Goal: Transaction & Acquisition: Purchase product/service

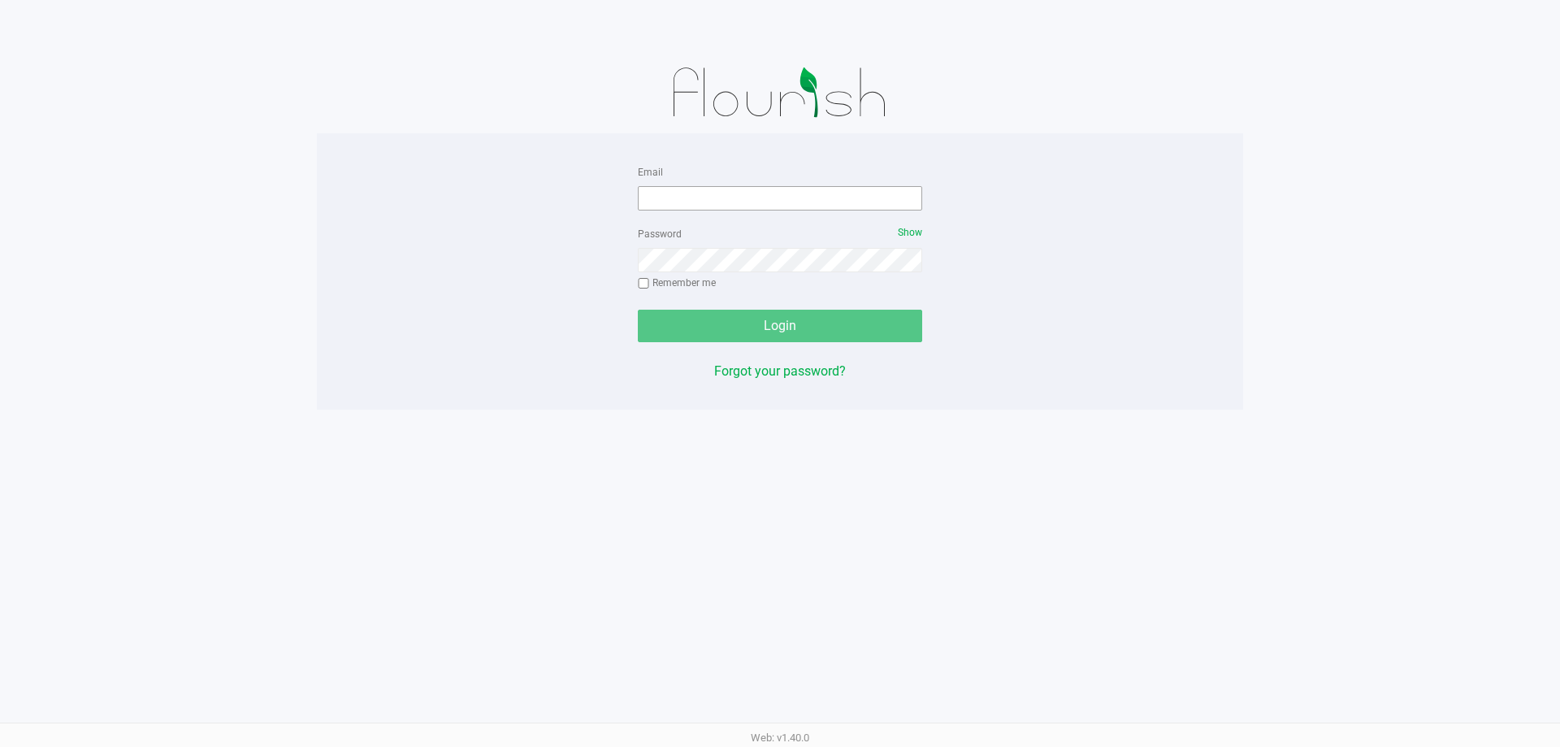
click at [707, 184] on div "Email" at bounding box center [780, 186] width 284 height 49
click at [712, 194] on input "Email" at bounding box center [780, 198] width 284 height 24
type input "[EMAIL_ADDRESS][DOMAIN_NAME]"
click at [812, 275] on div "Password Show Remember me" at bounding box center [780, 259] width 284 height 73
click at [638, 309] on button "Login" at bounding box center [780, 325] width 284 height 32
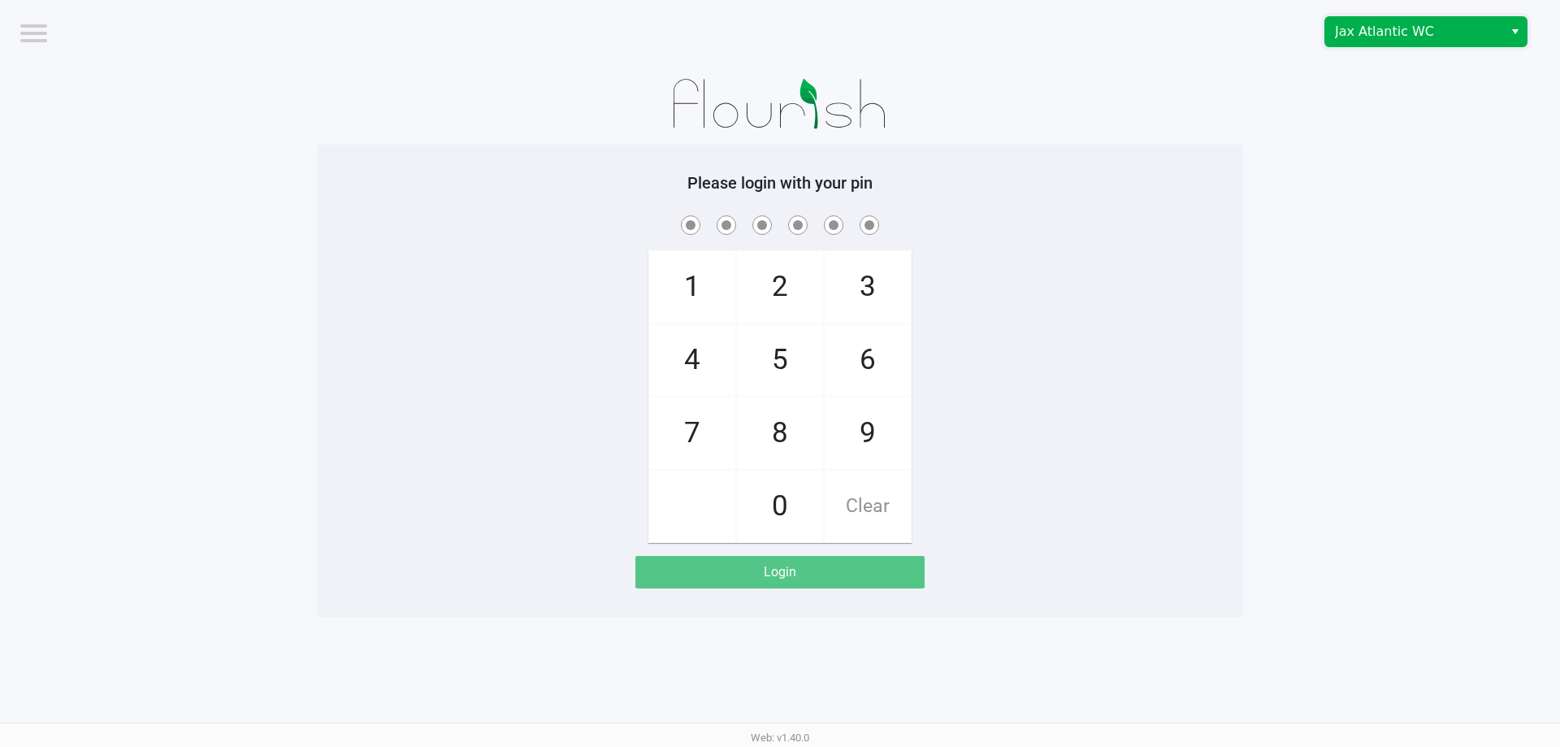
click at [1370, 35] on span "Jax Atlantic WC" at bounding box center [1414, 31] width 158 height 19
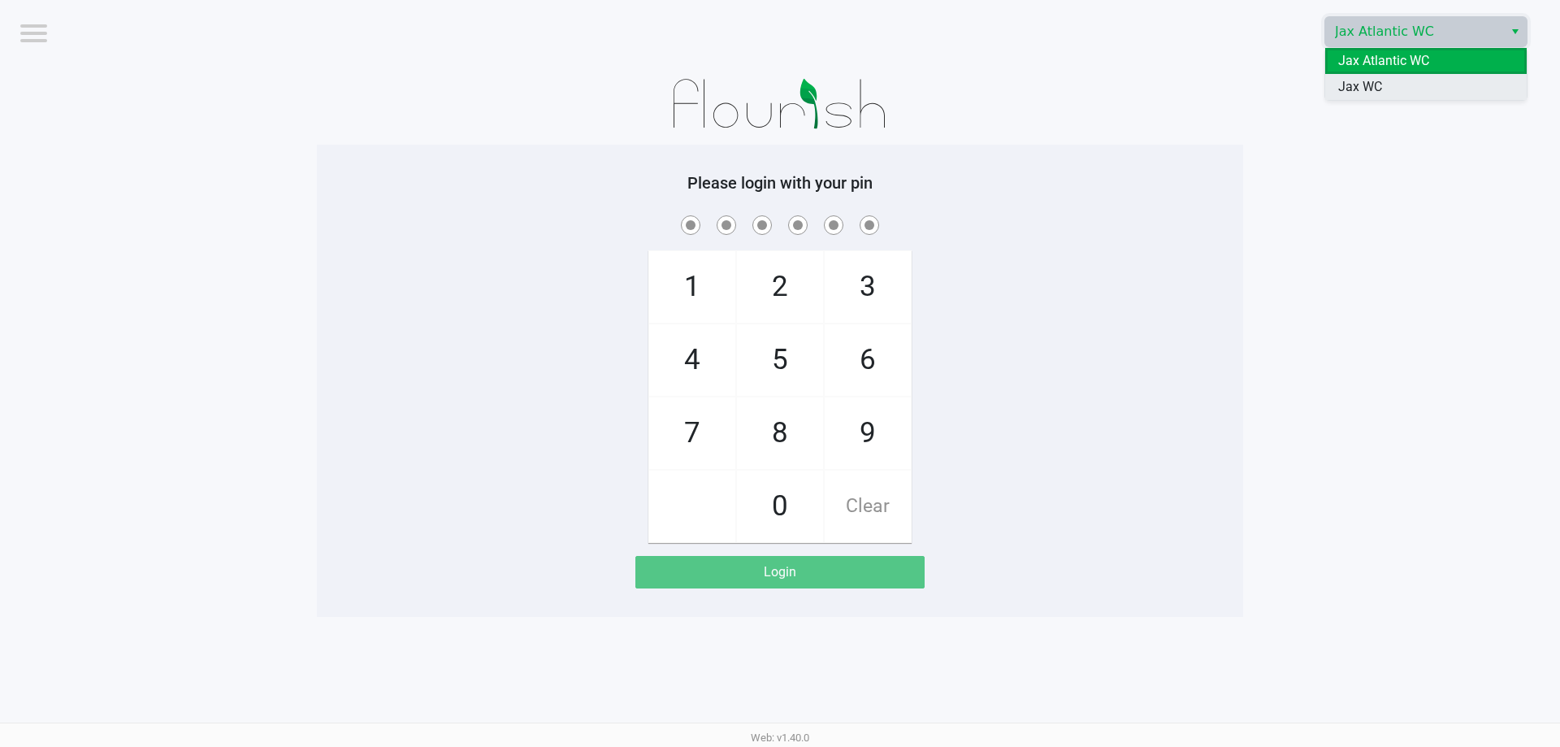
click at [1360, 79] on span "Jax WC" at bounding box center [1360, 86] width 44 height 19
checkbox input "true"
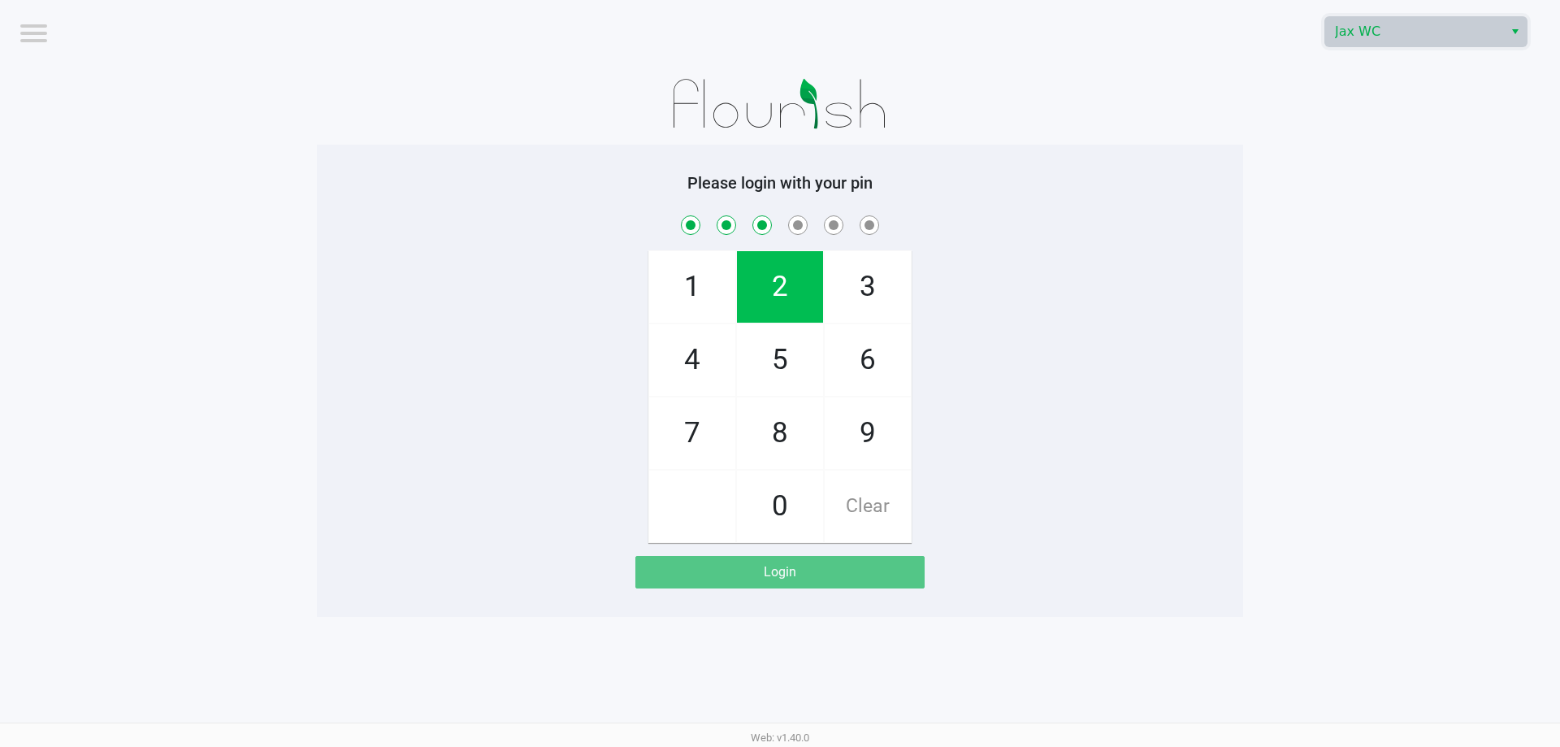
checkbox input "true"
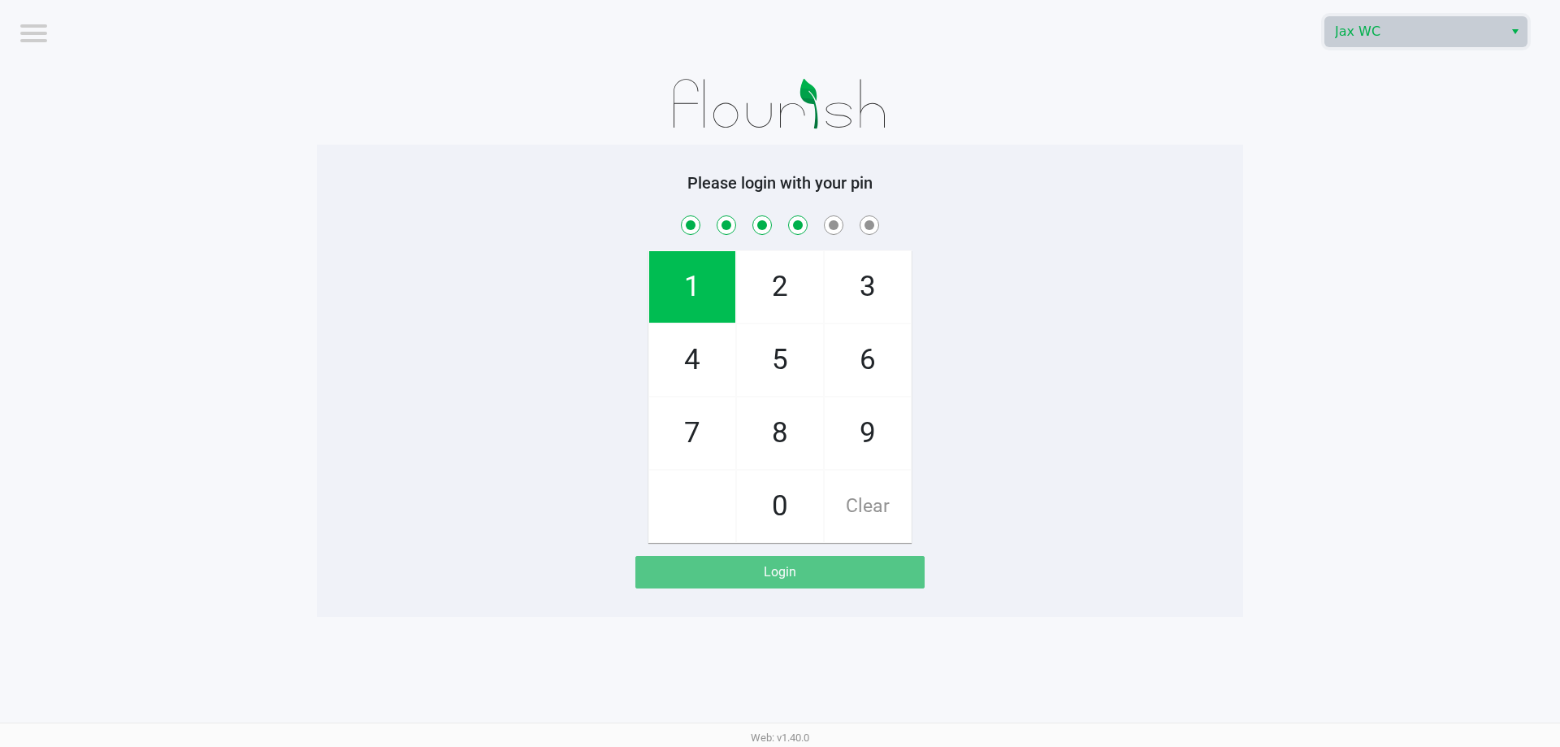
checkbox input "true"
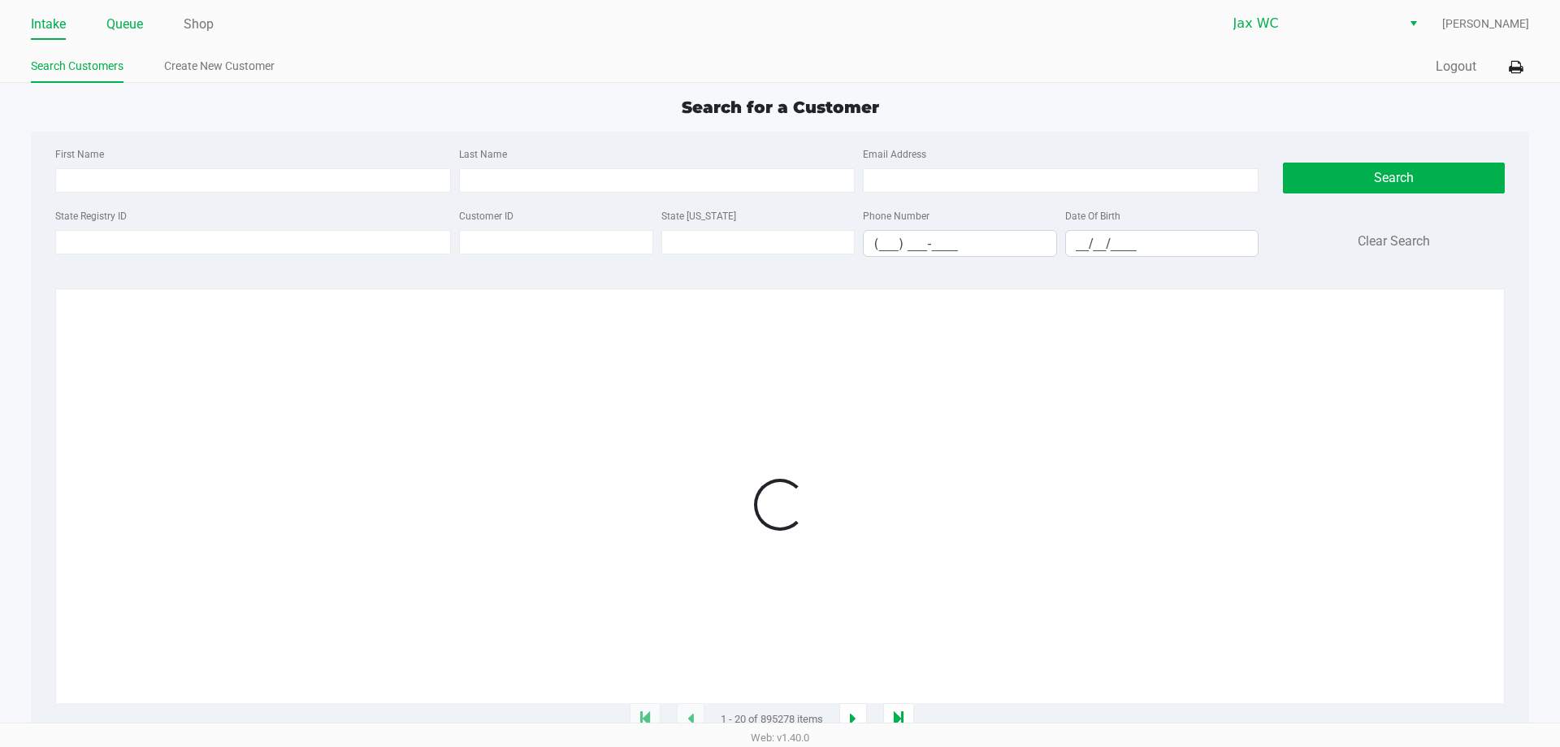
click at [143, 26] on link "Queue" at bounding box center [124, 24] width 37 height 23
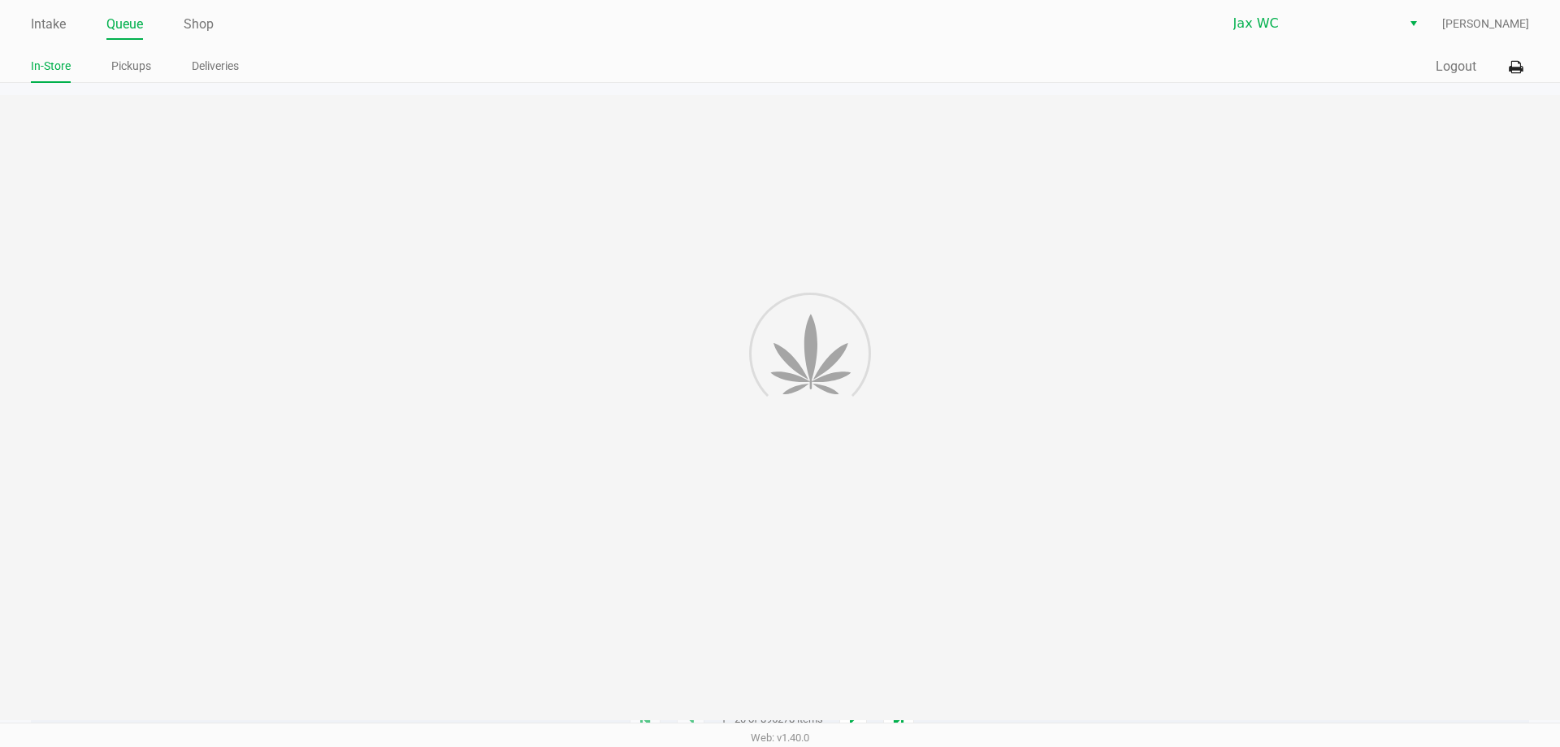
click at [134, 28] on link "Queue" at bounding box center [124, 24] width 37 height 23
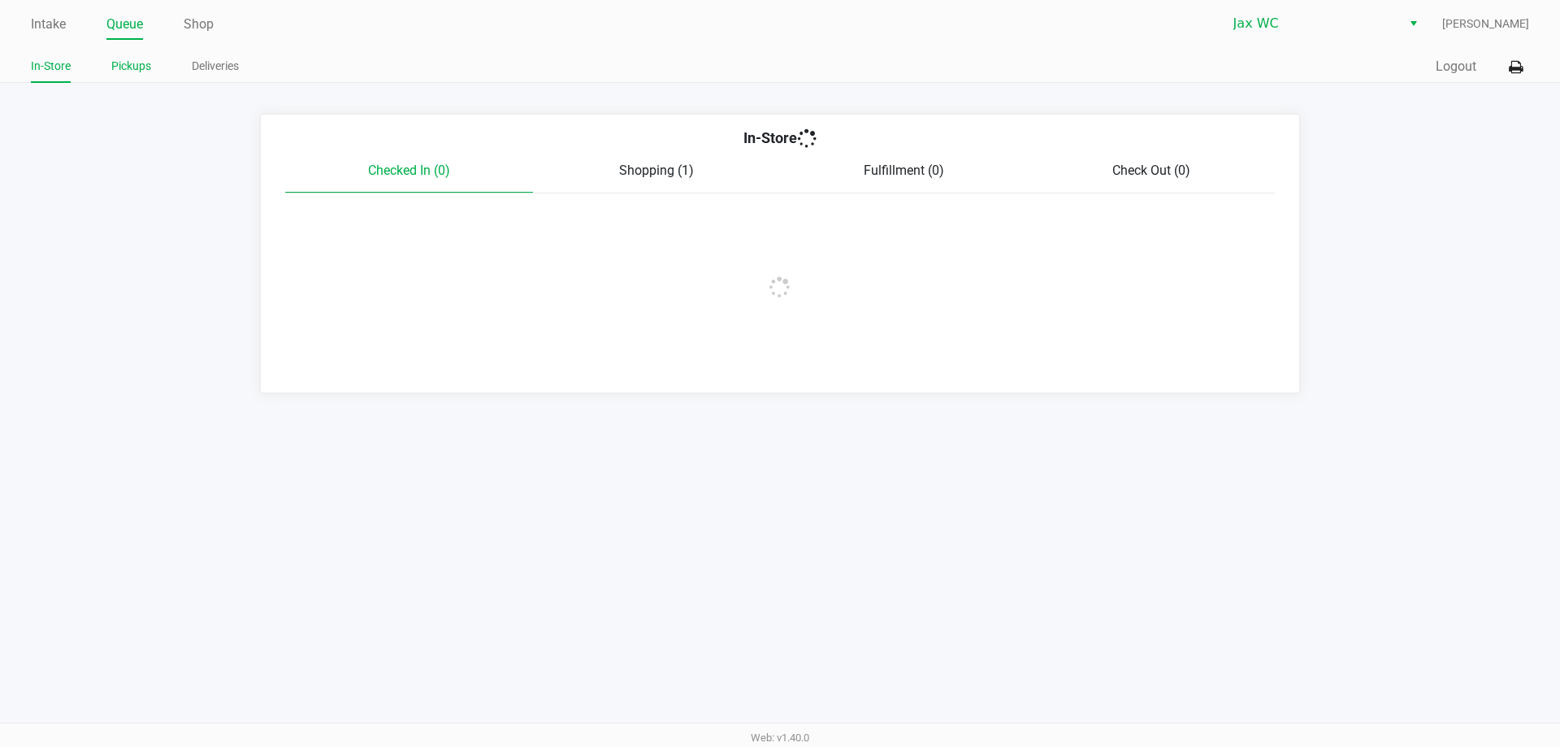
click at [141, 67] on link "Pickups" at bounding box center [131, 66] width 40 height 20
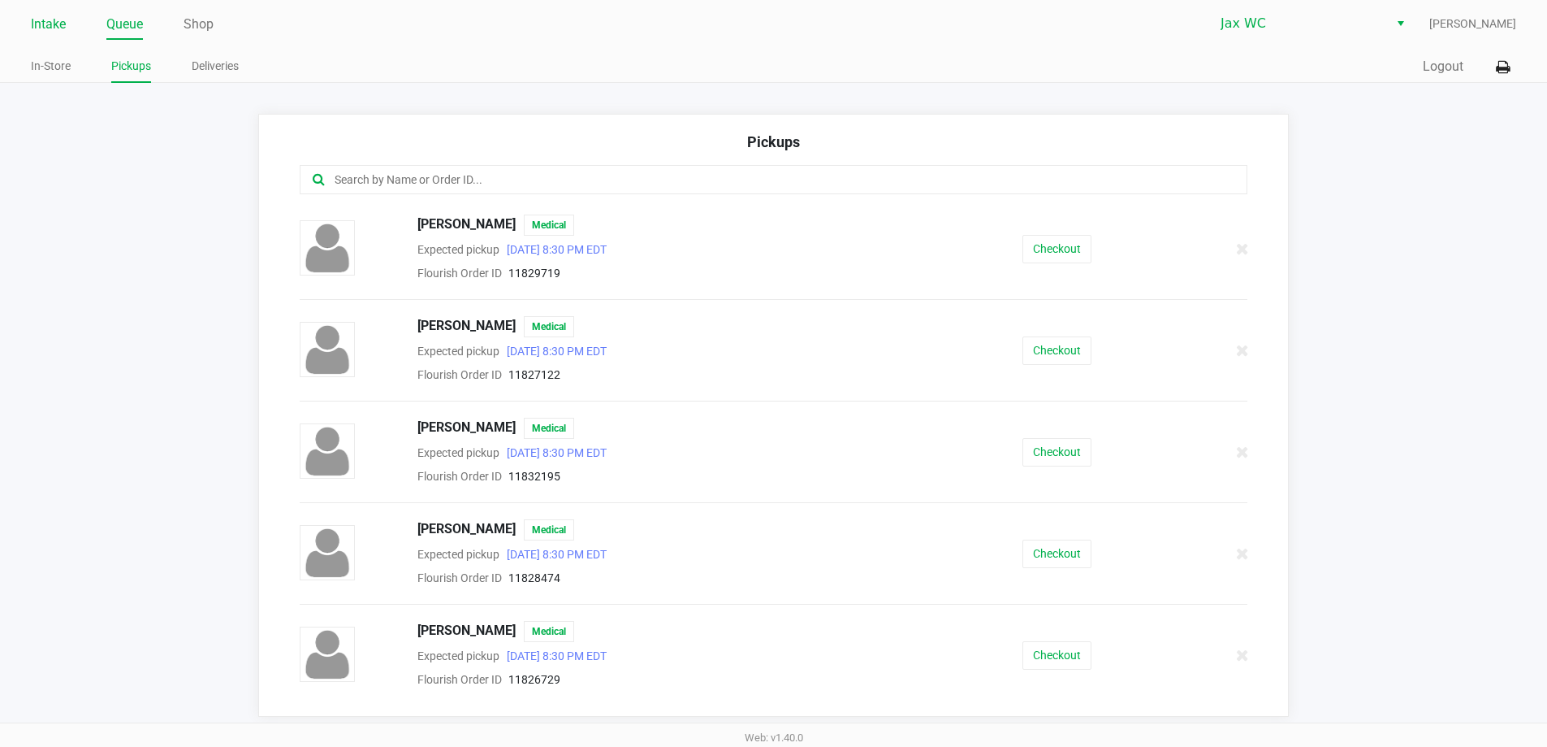
click at [39, 32] on link "Intake" at bounding box center [48, 24] width 35 height 23
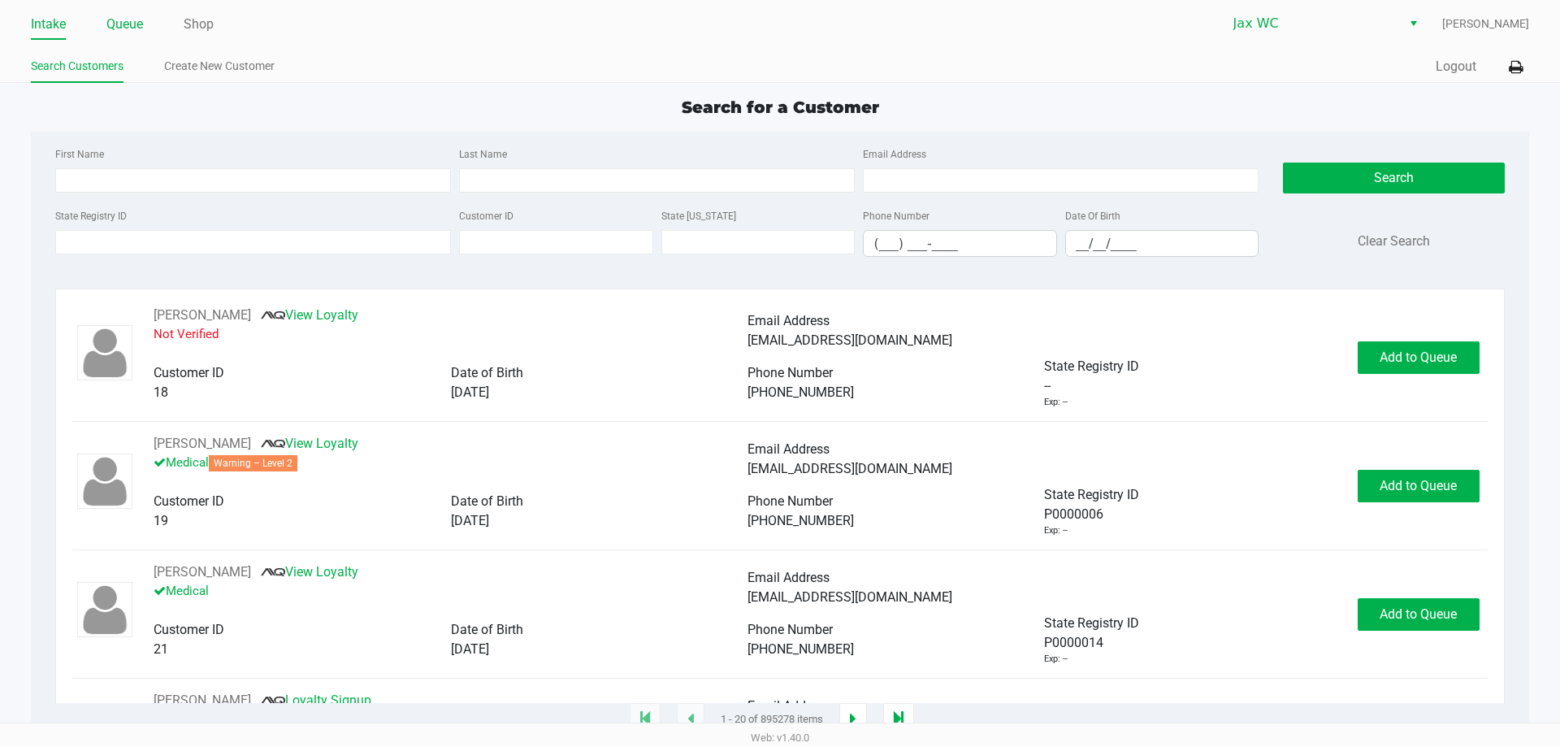
click at [145, 24] on ul "Intake Queue Shop" at bounding box center [405, 25] width 749 height 28
click at [133, 26] on link "Queue" at bounding box center [124, 24] width 37 height 23
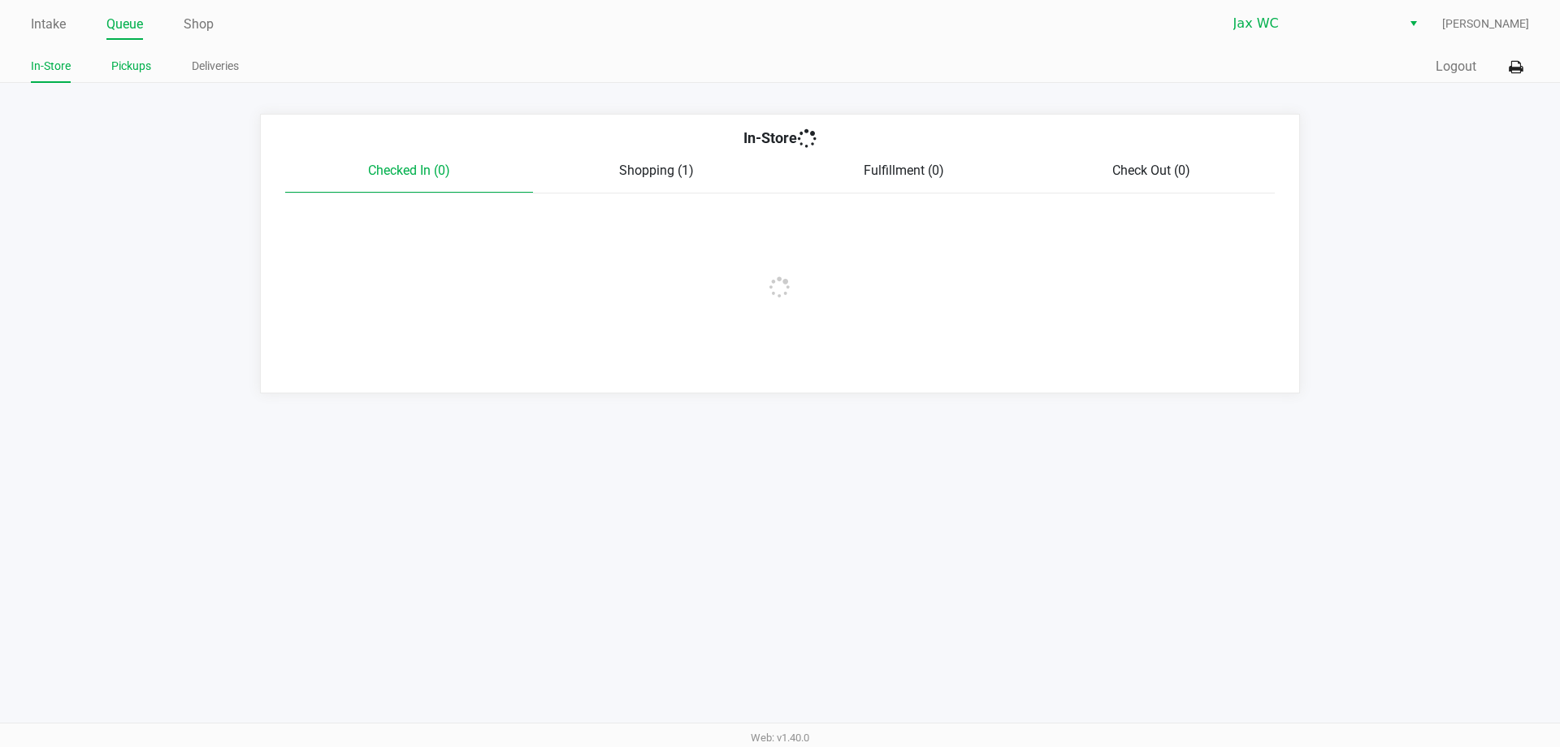
click at [132, 67] on link "Pickups" at bounding box center [131, 66] width 40 height 20
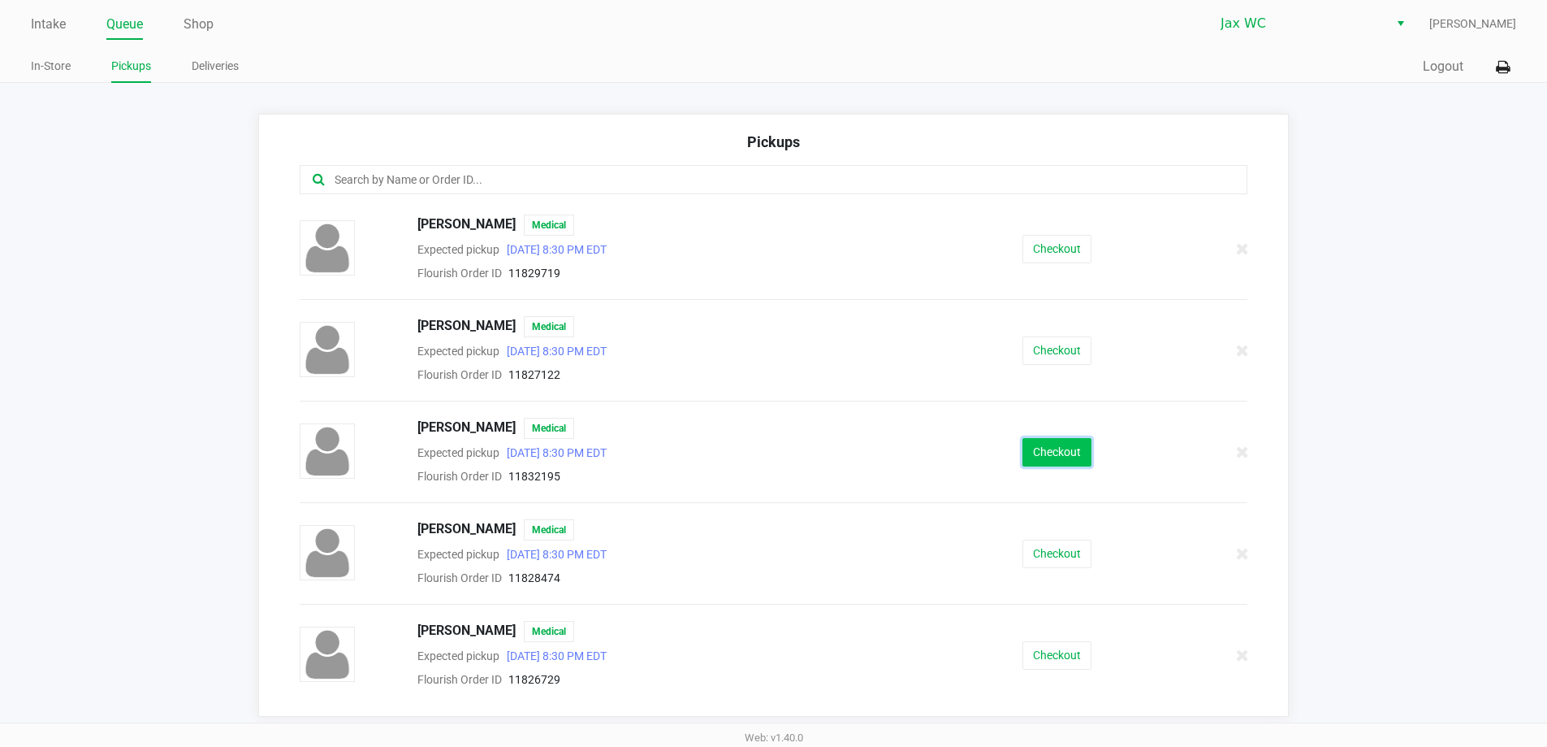
click at [1055, 448] on button "Checkout" at bounding box center [1057, 452] width 69 height 28
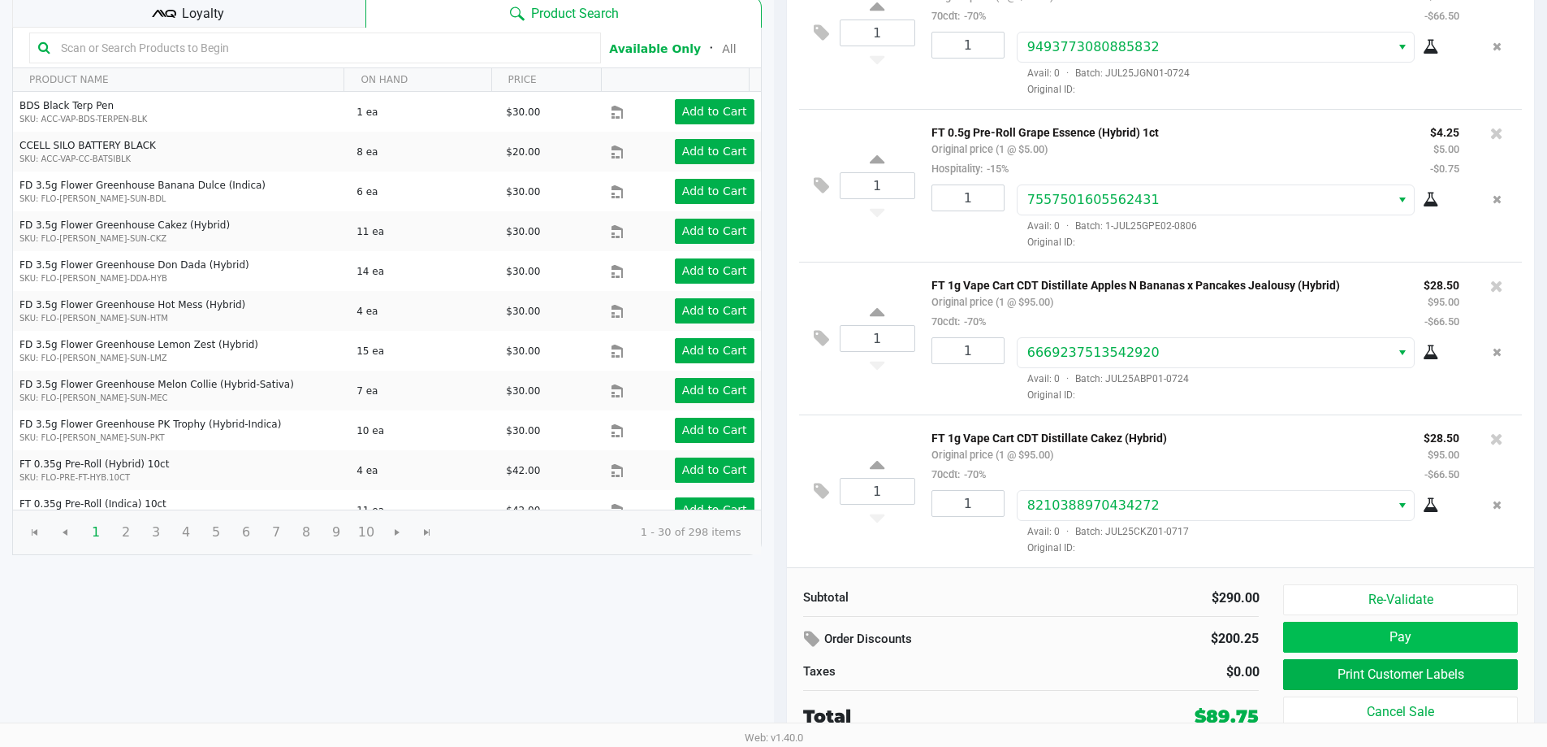
scroll to position [24, 0]
click at [1443, 583] on div "Subtotal $290.00 Order Discounts $200.25 Taxes $0.00 Total $89.75 Re-Validate P…" at bounding box center [1161, 656] width 748 height 179
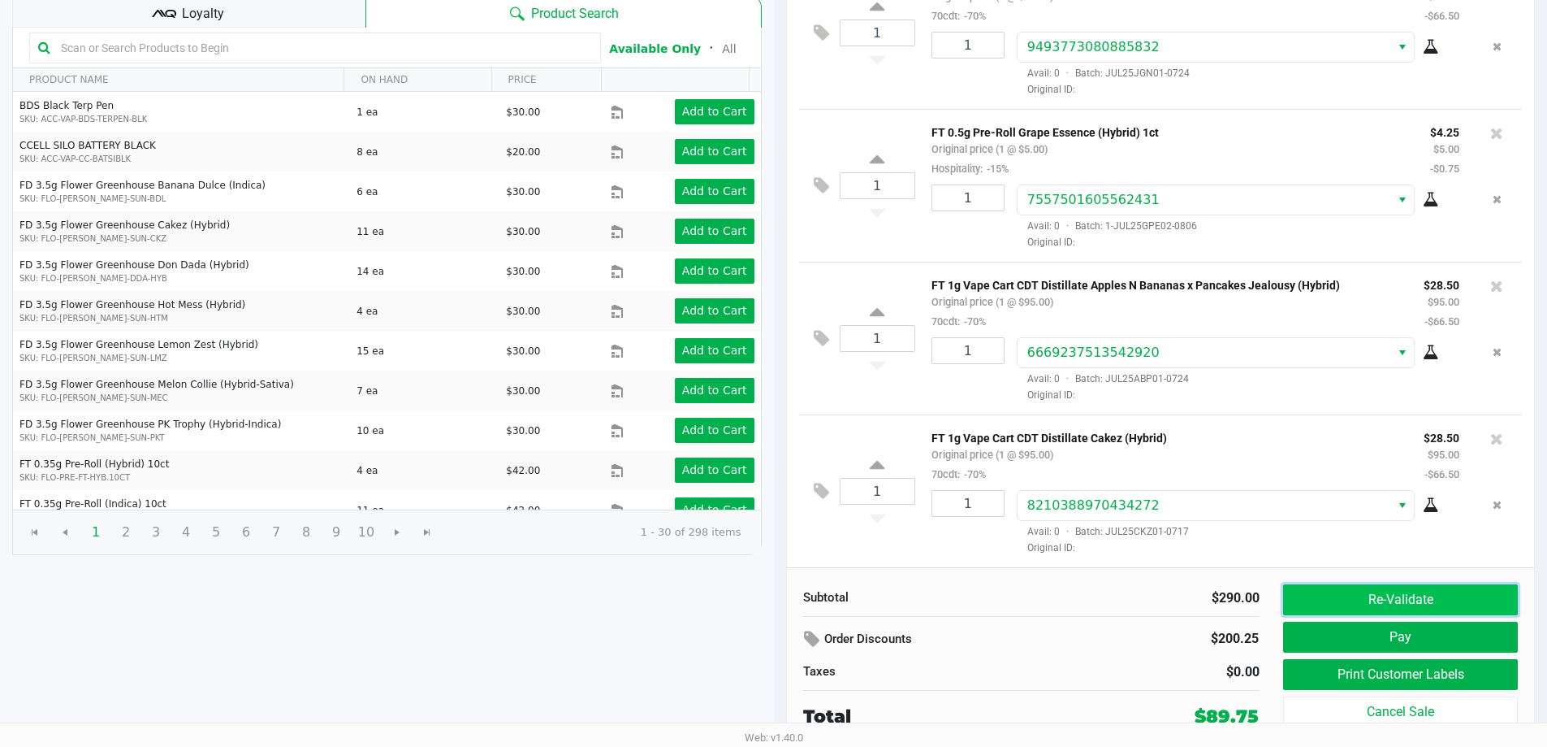
click at [1435, 595] on button "Re-Validate" at bounding box center [1400, 599] width 234 height 31
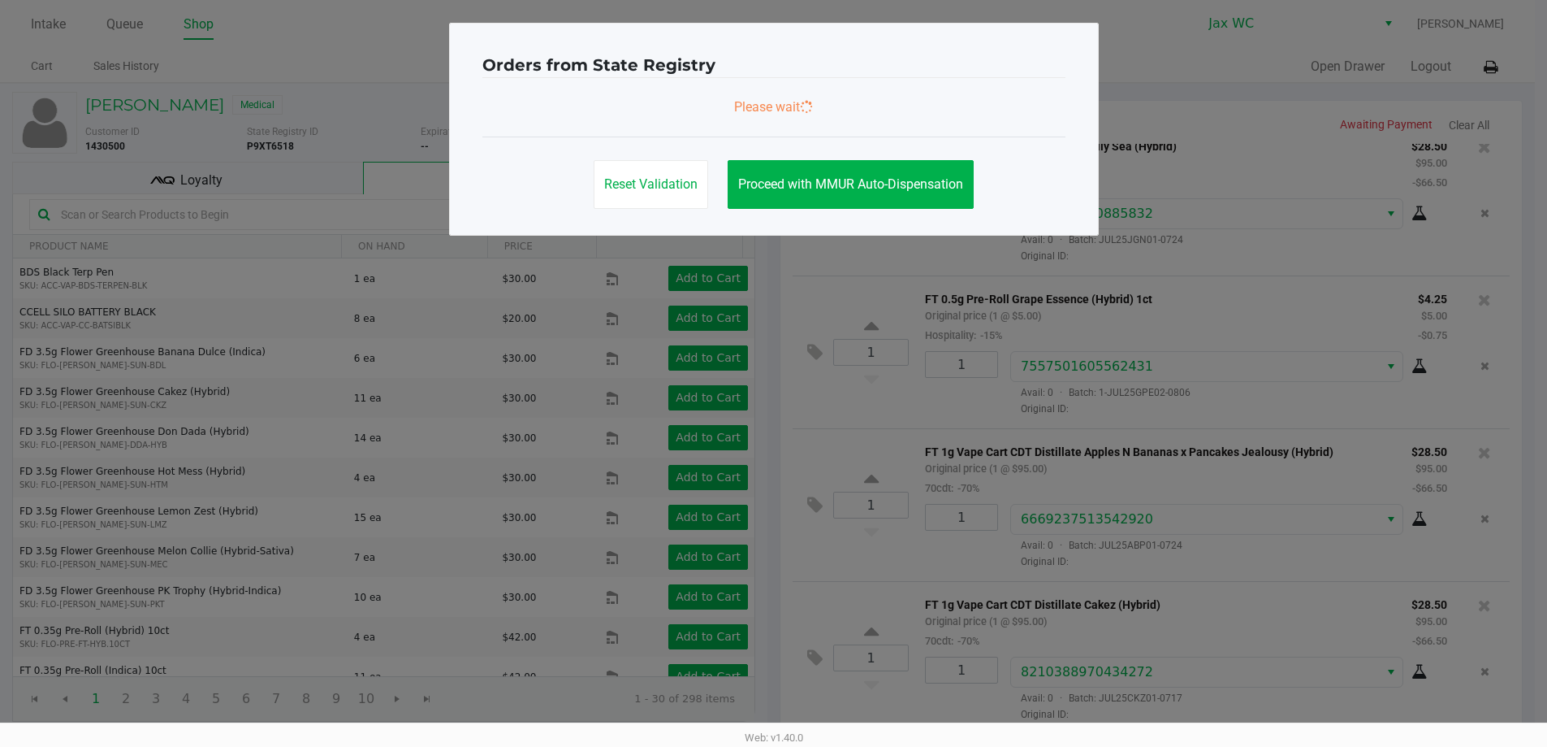
scroll to position [0, 0]
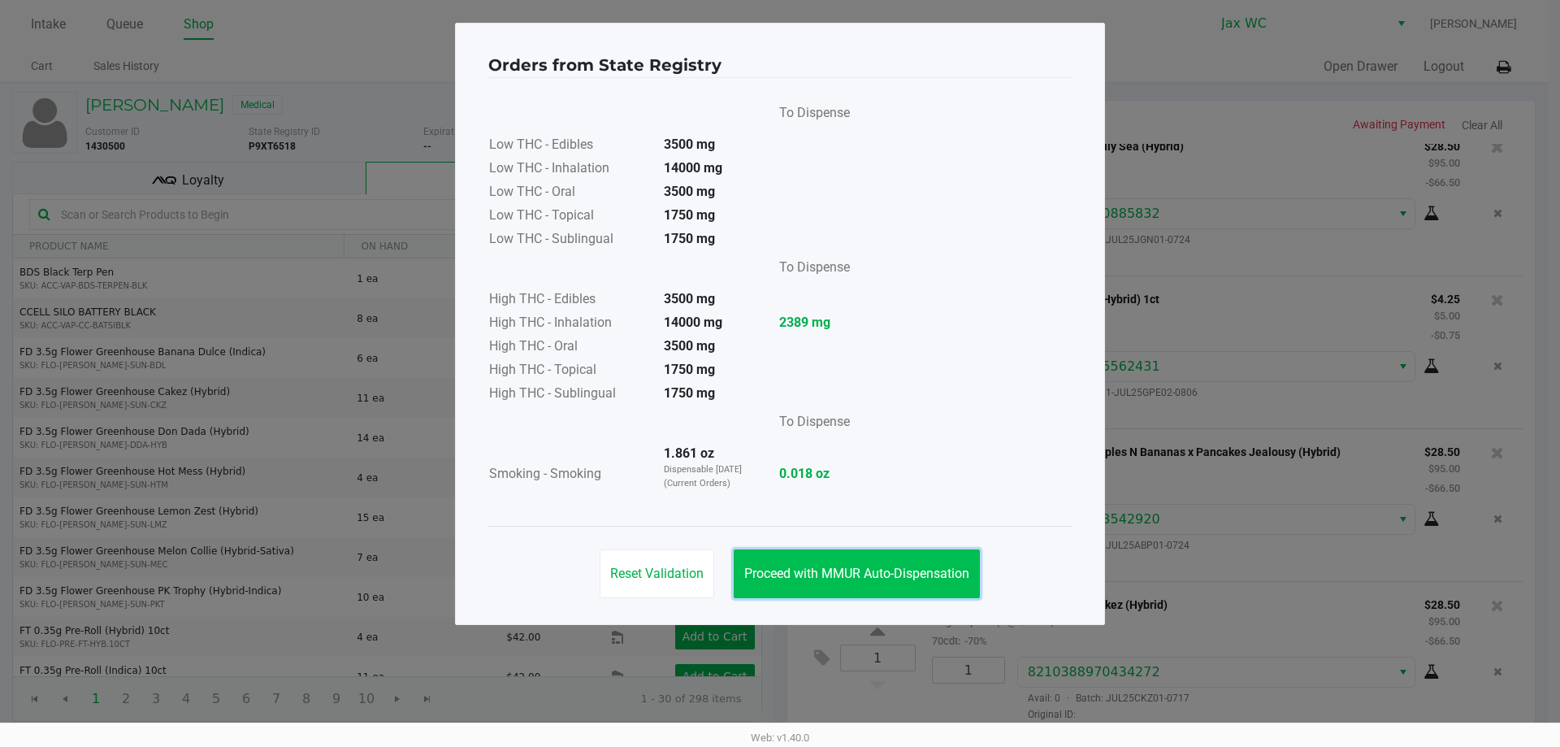
click at [898, 553] on button "Proceed with MMUR Auto-Dispensation" at bounding box center [857, 573] width 246 height 49
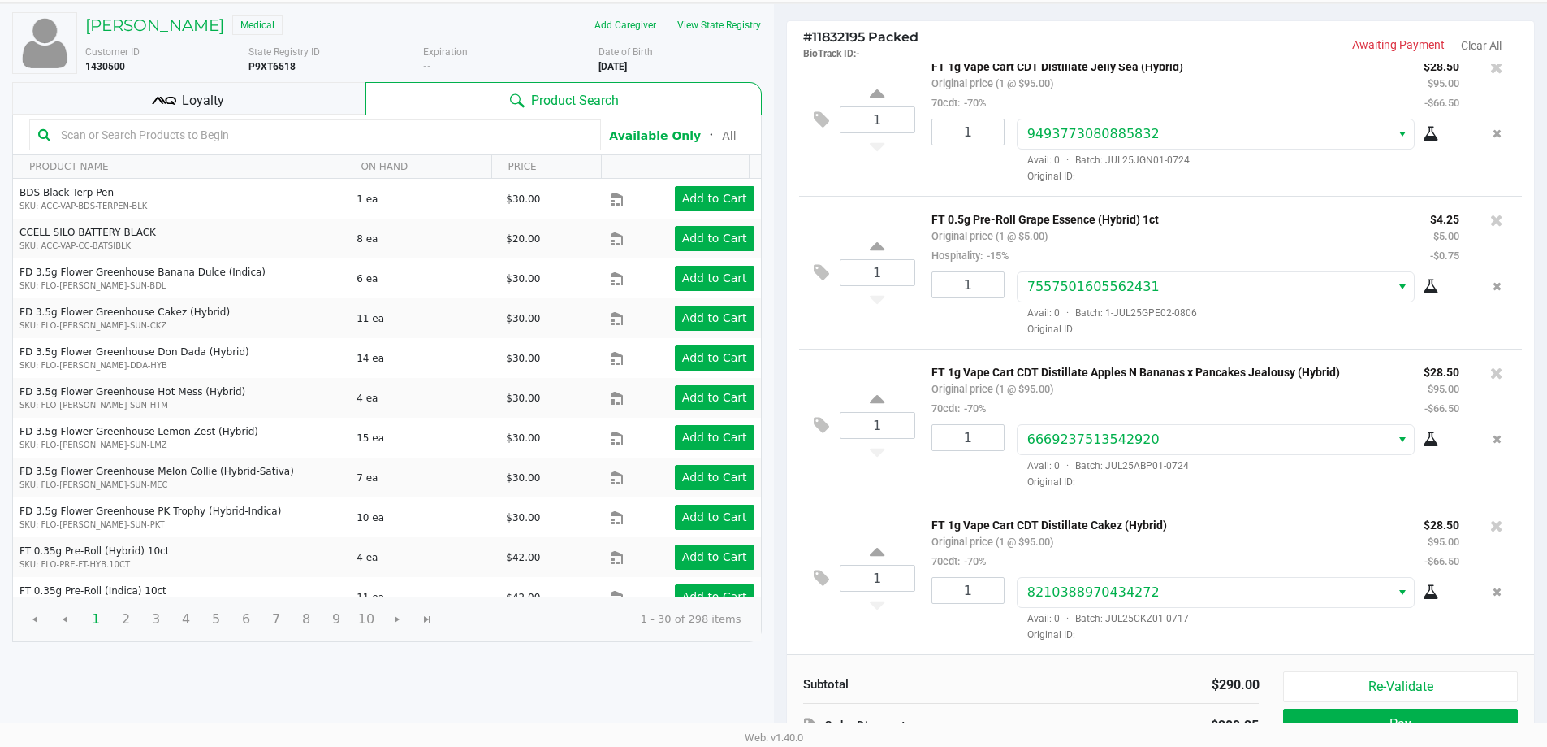
scroll to position [167, 0]
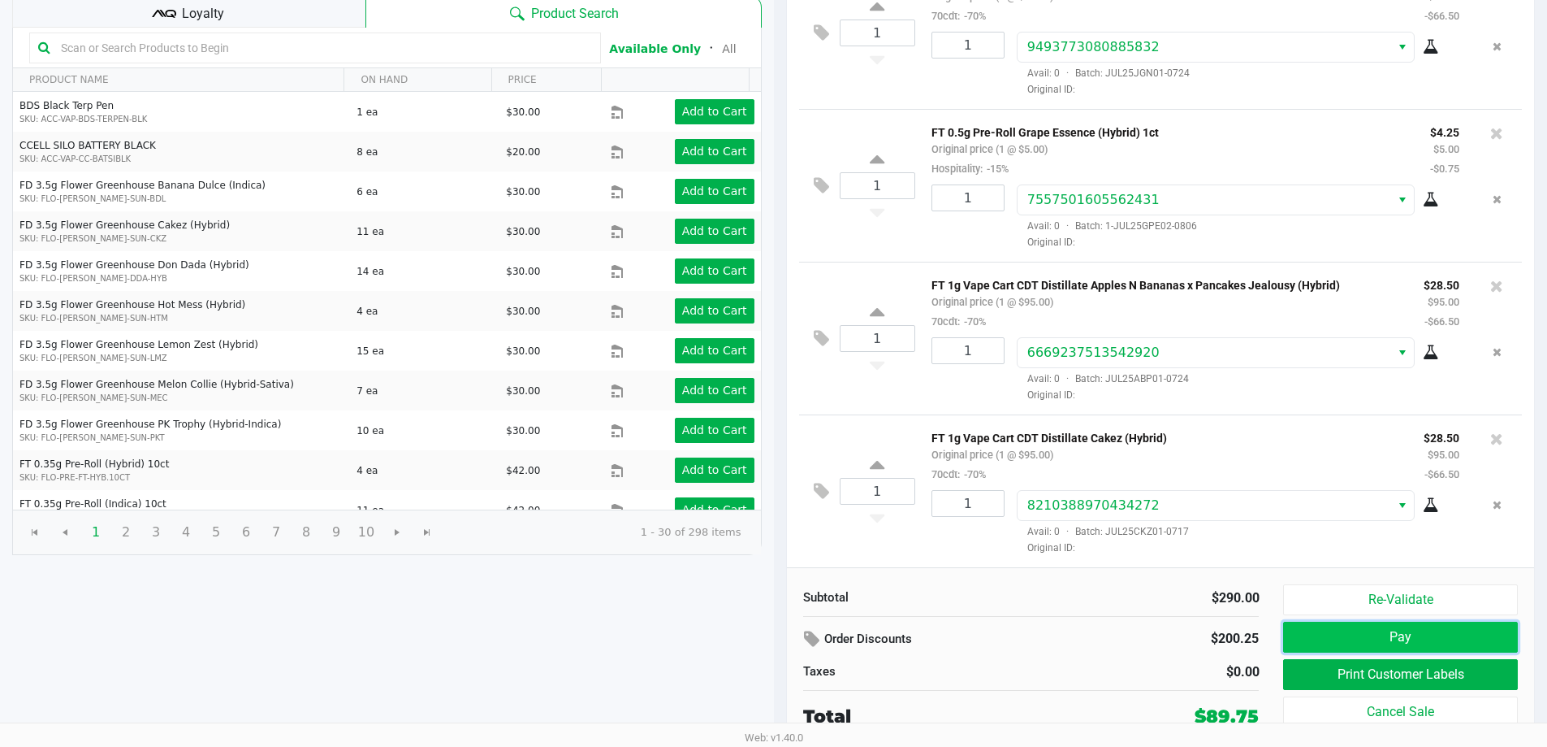
click at [1411, 638] on button "Pay" at bounding box center [1400, 636] width 234 height 31
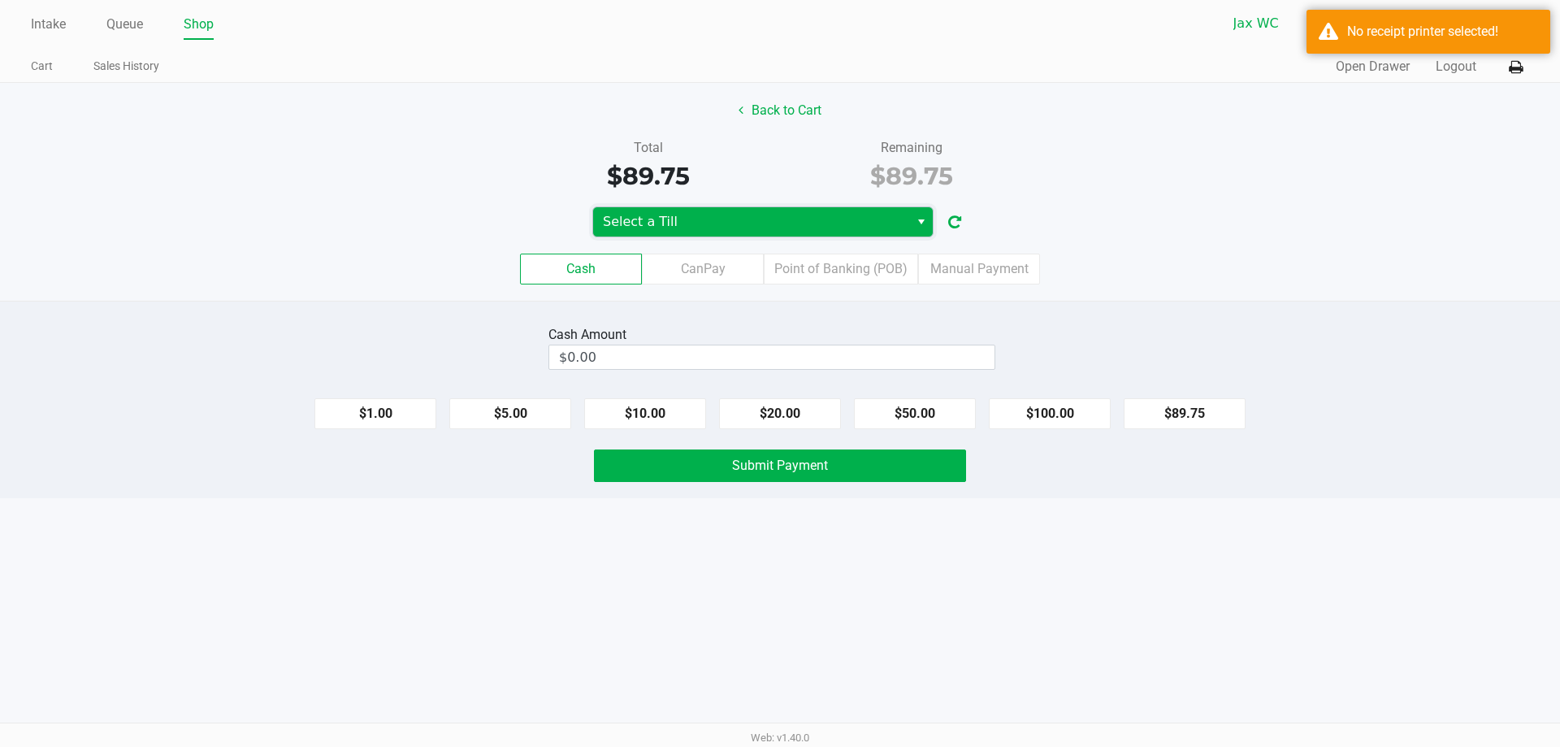
click at [793, 228] on span "Select a Till" at bounding box center [751, 221] width 297 height 19
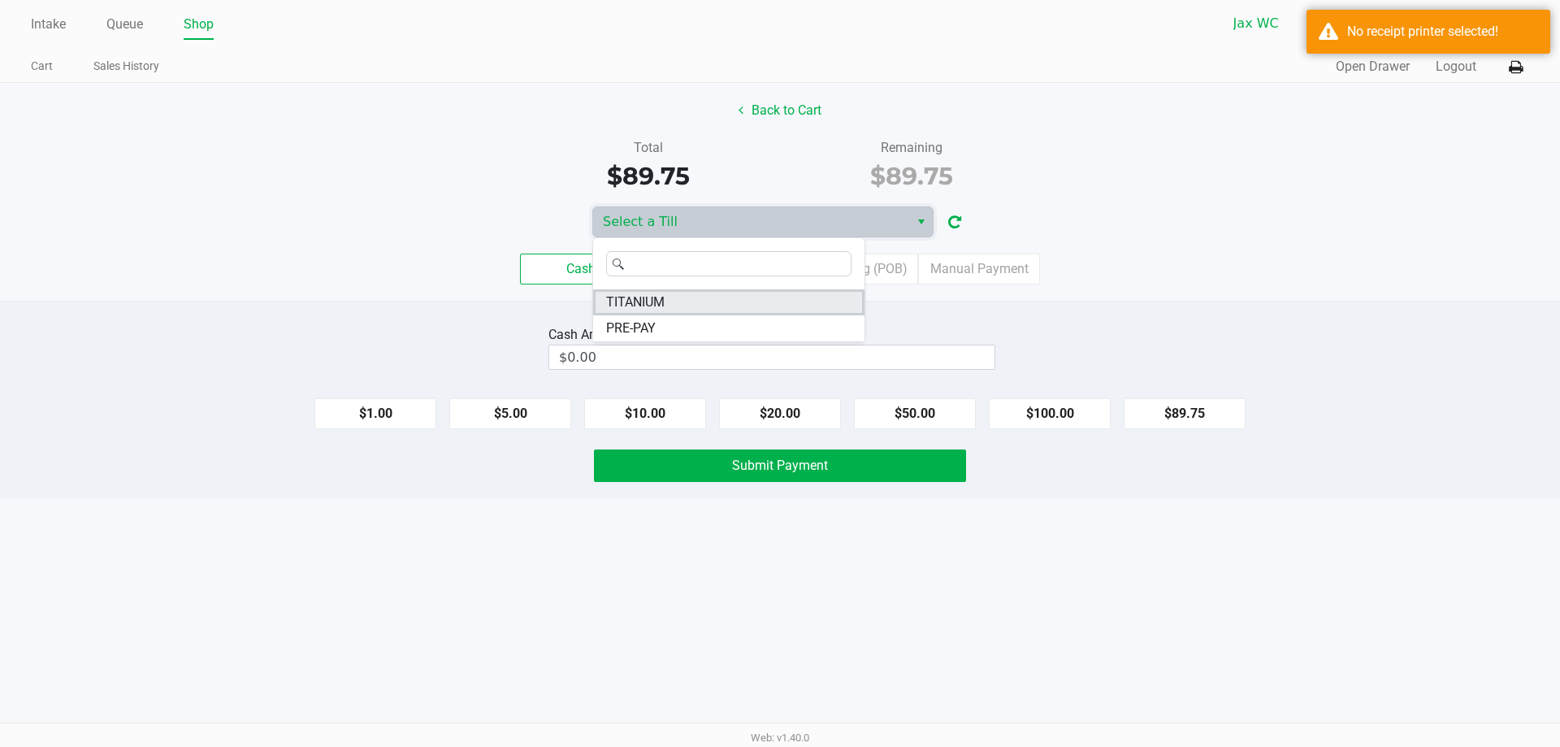
click at [674, 303] on li "TITANIUM" at bounding box center [728, 302] width 271 height 26
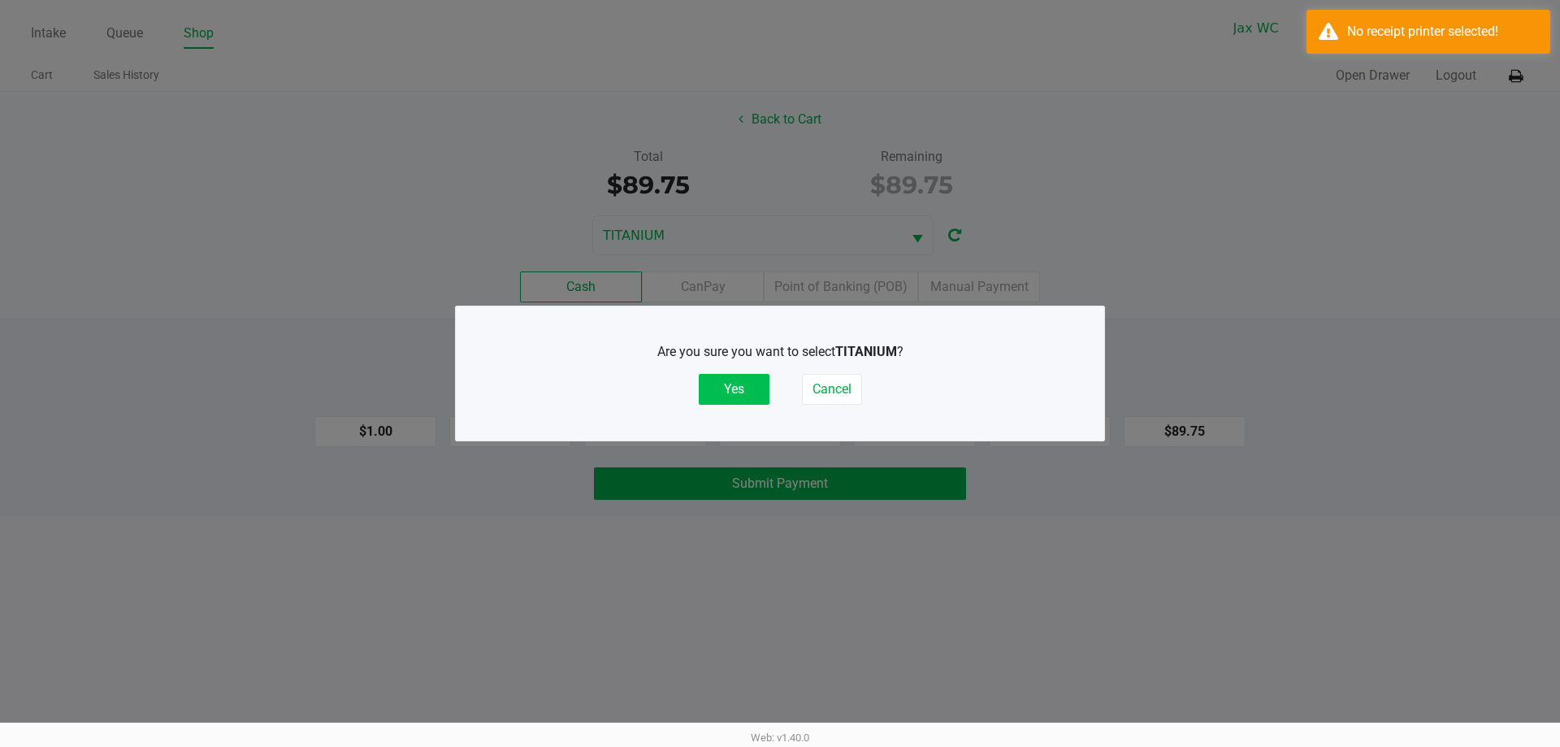
click at [716, 387] on button "Yes" at bounding box center [734, 389] width 71 height 31
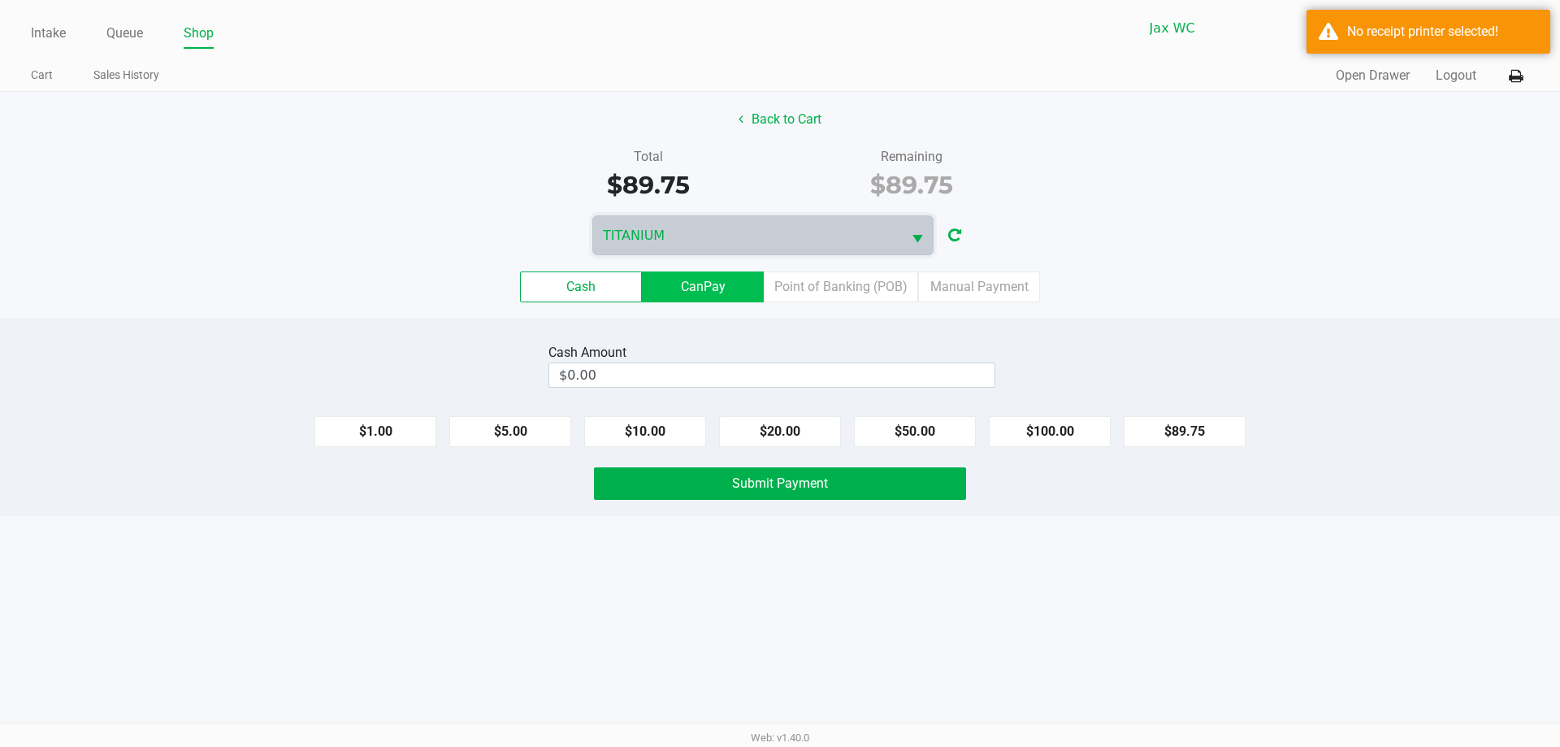
click at [697, 293] on label "CanPay" at bounding box center [703, 286] width 122 height 31
click at [0, 0] on 2 "CanPay" at bounding box center [0, 0] width 0 height 0
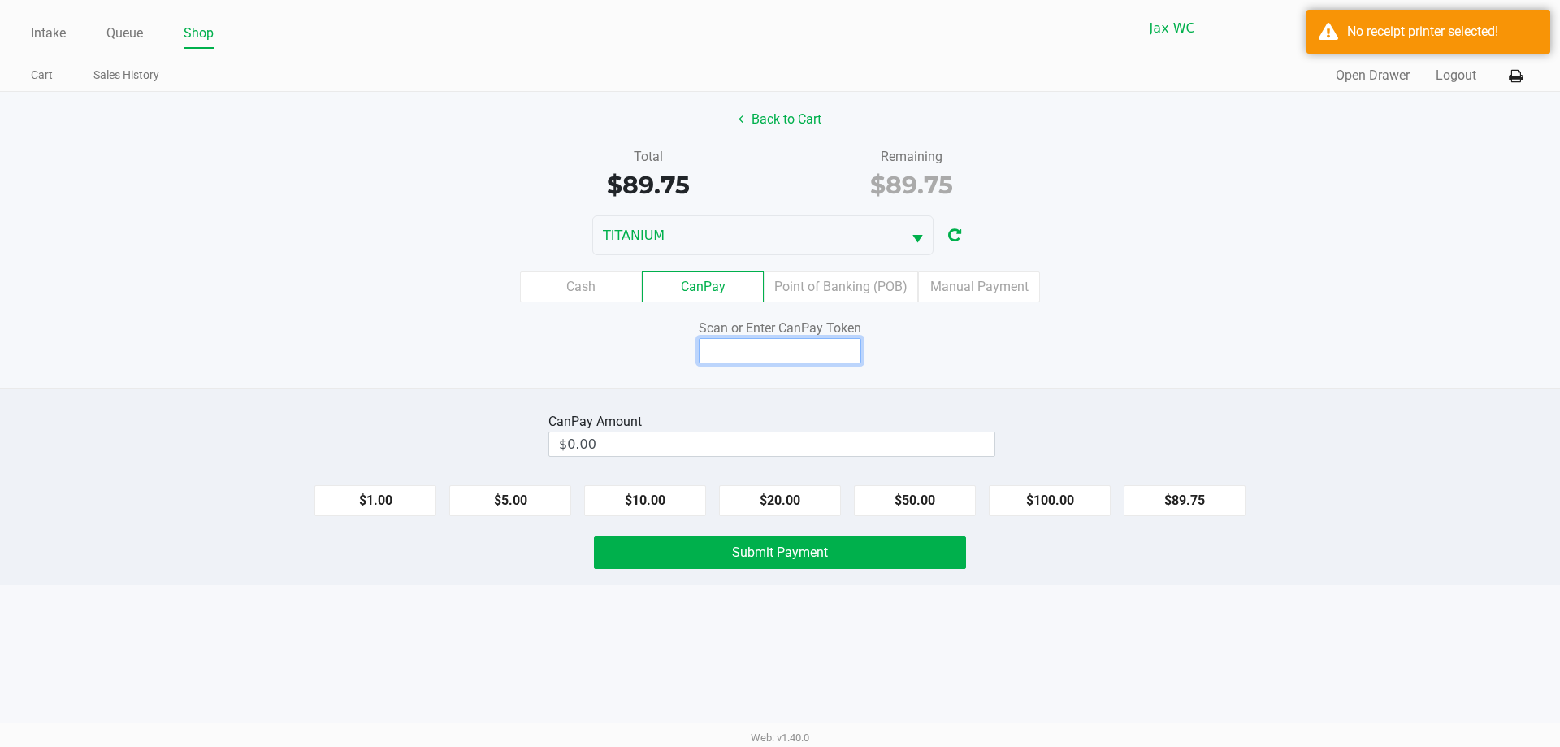
click at [733, 348] on input at bounding box center [780, 350] width 162 height 25
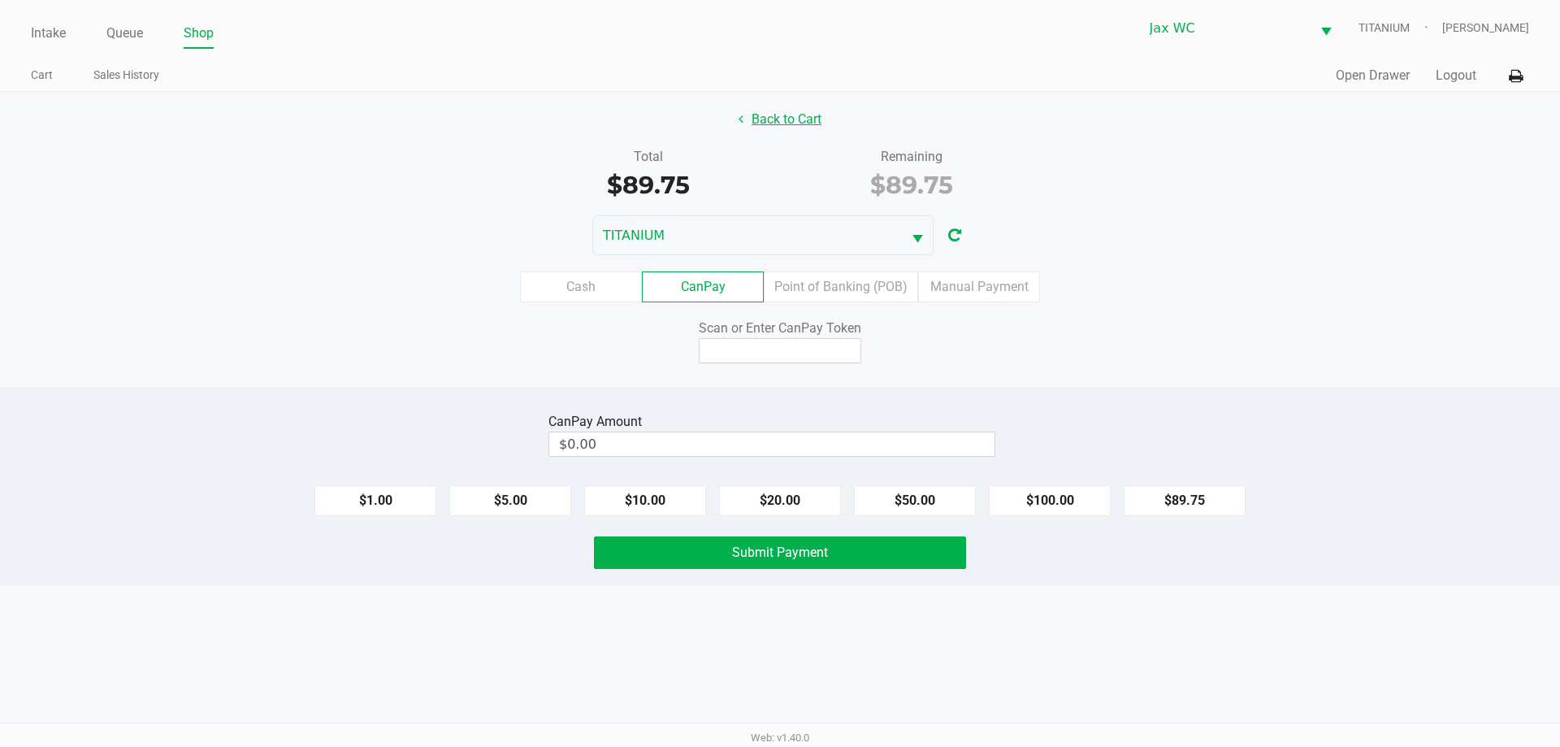
click at [834, 117] on div "Back to Cart" at bounding box center [780, 119] width 1584 height 31
click at [810, 122] on button "Back to Cart" at bounding box center [780, 119] width 104 height 31
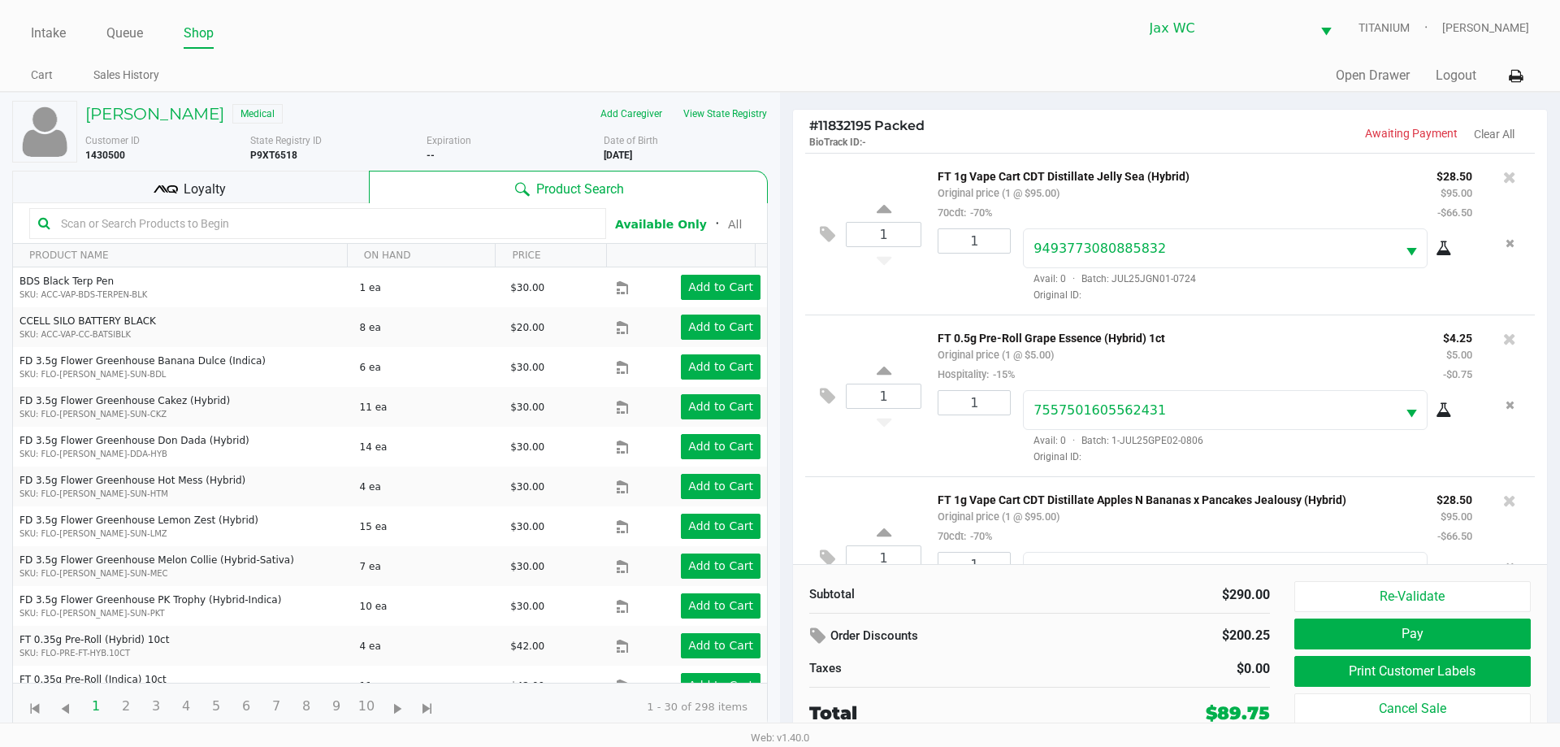
click at [150, 197] on div "Loyalty" at bounding box center [190, 187] width 357 height 32
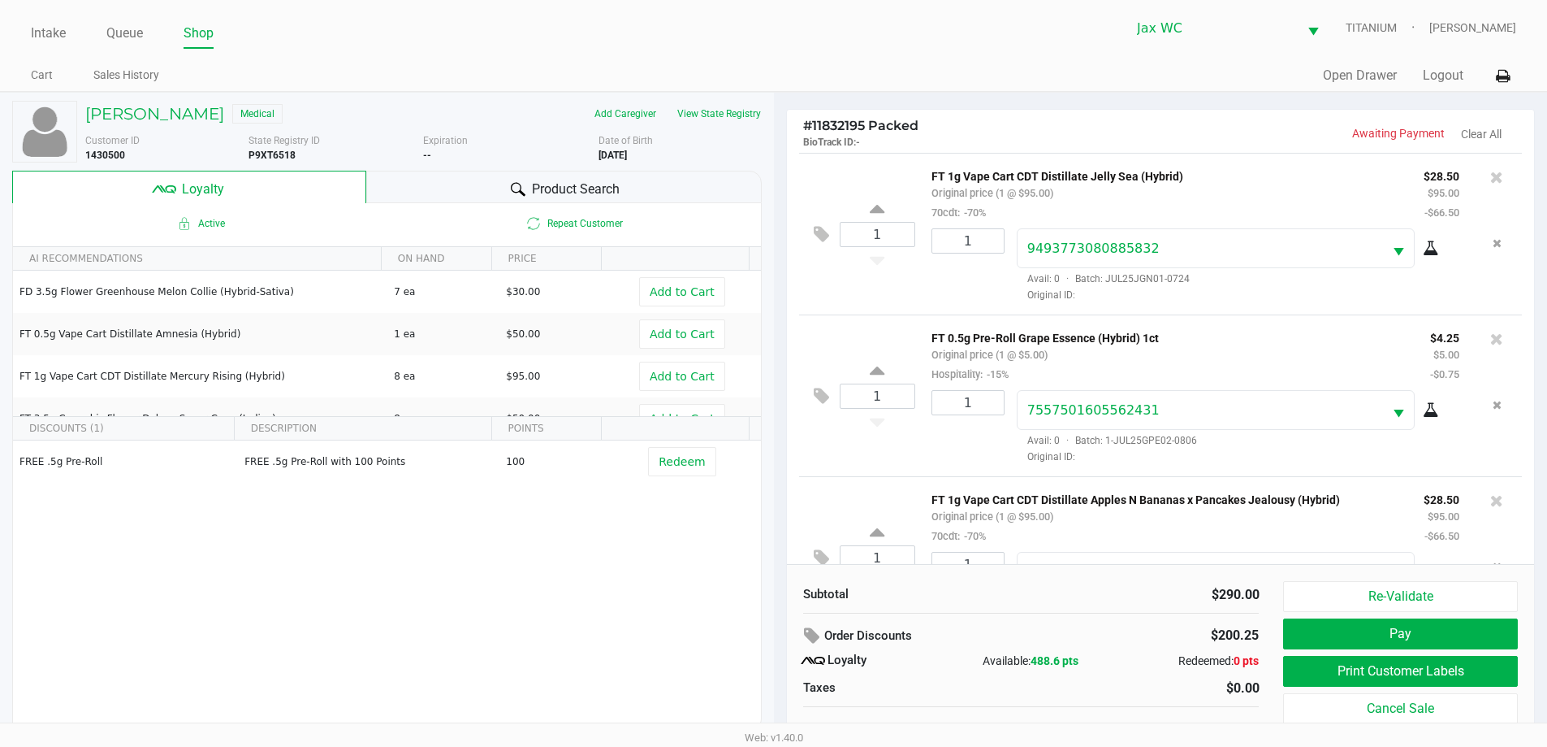
scroll to position [16, 0]
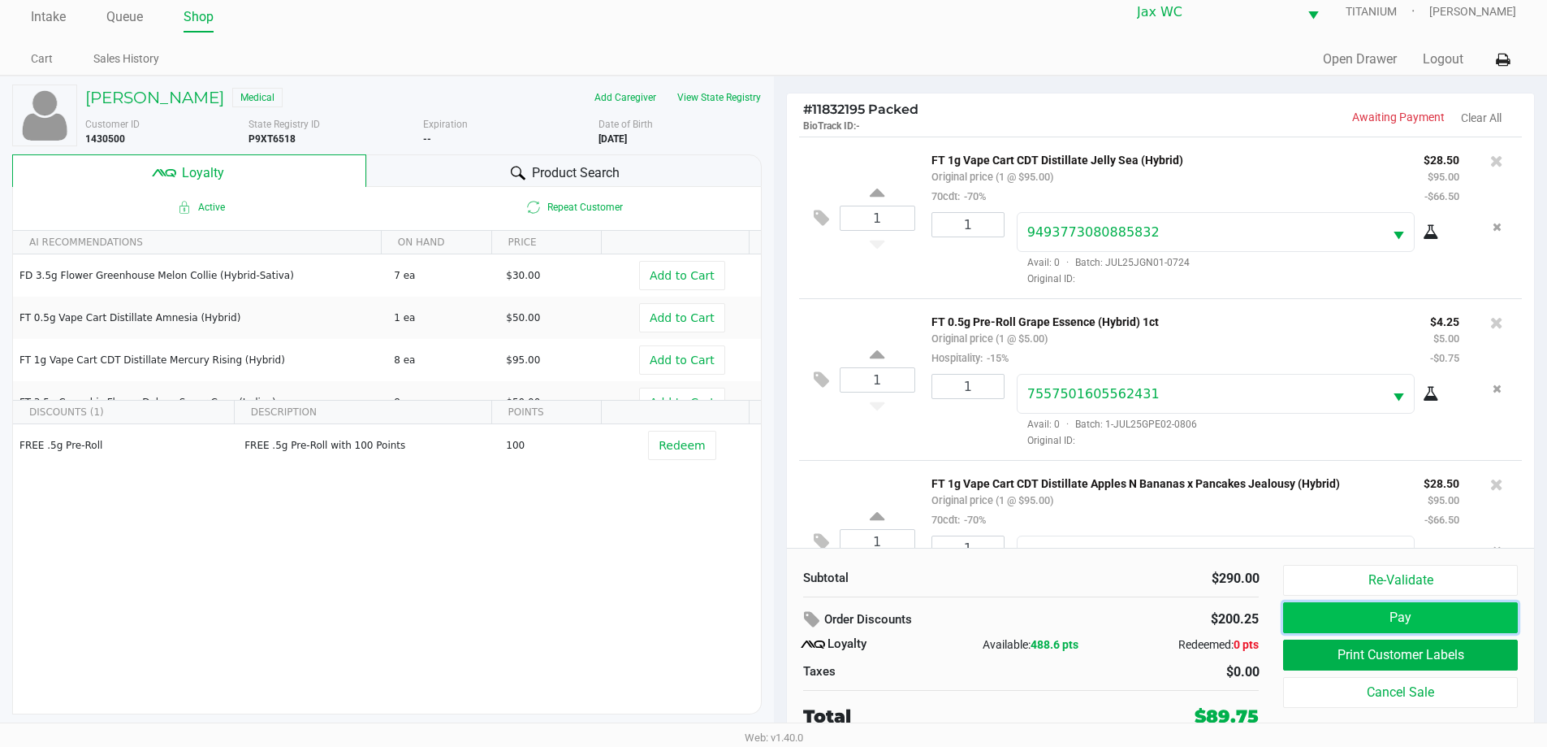
click at [1343, 608] on button "Pay" at bounding box center [1400, 617] width 234 height 31
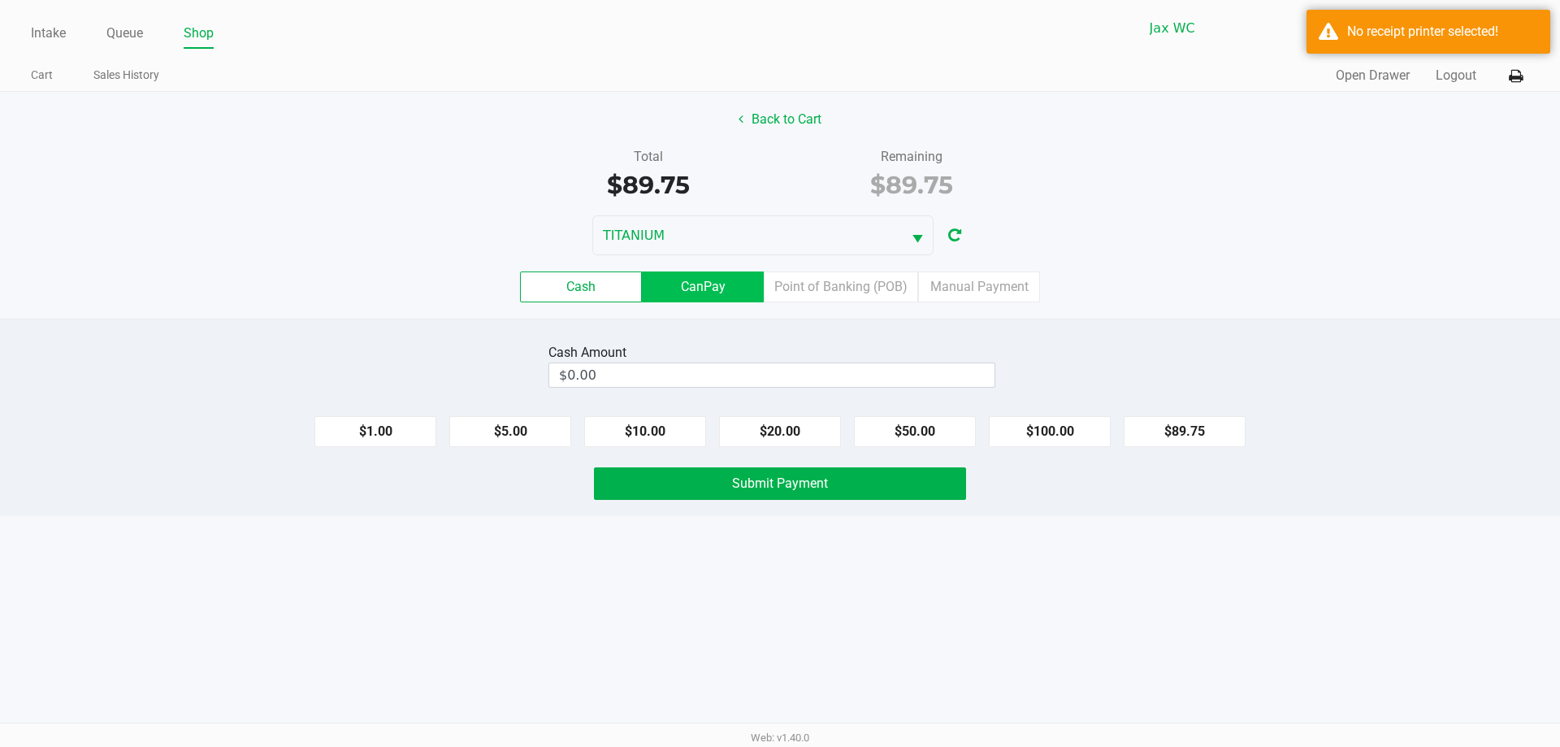
click at [721, 282] on label "CanPay" at bounding box center [703, 286] width 122 height 31
click at [0, 0] on 2 "CanPay" at bounding box center [0, 0] width 0 height 0
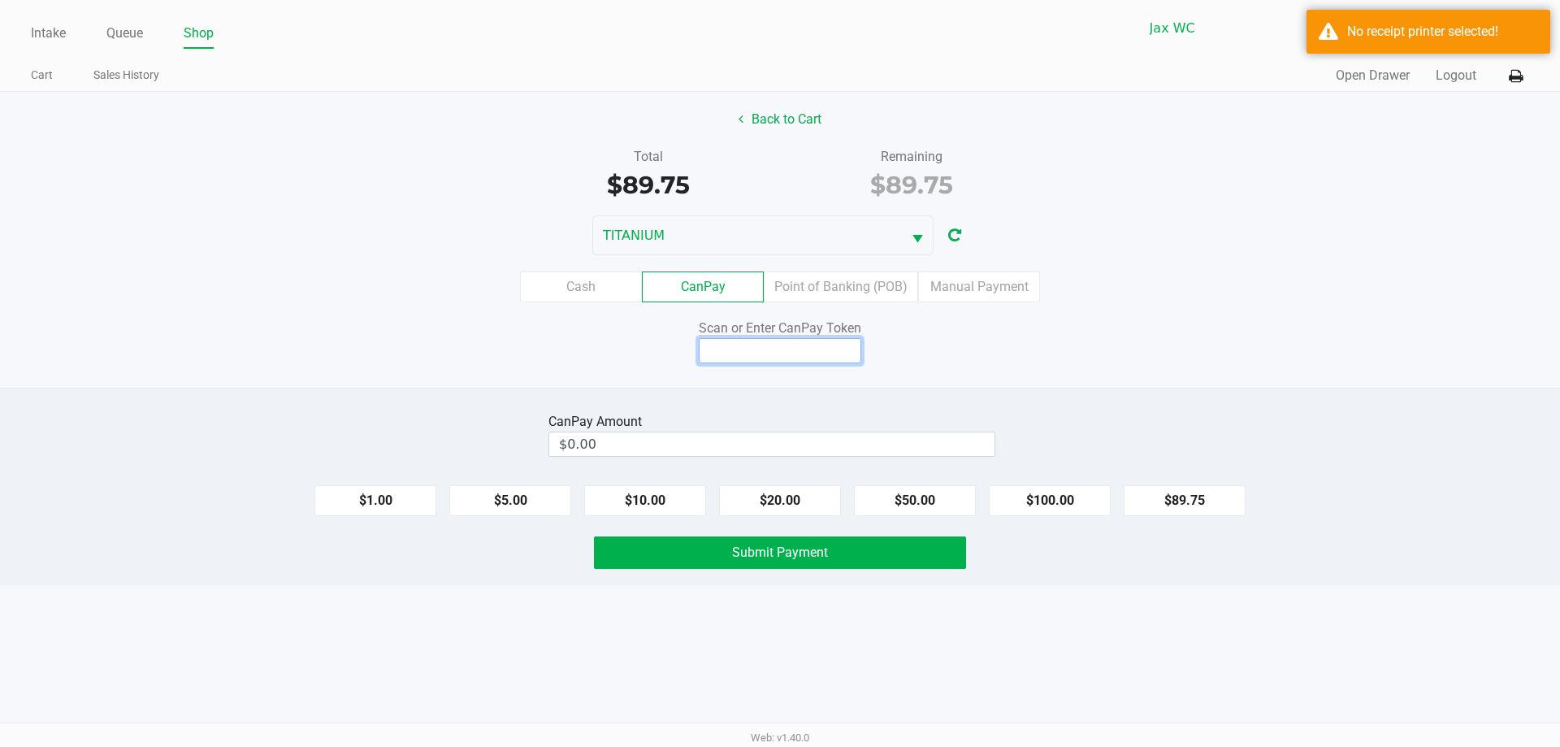
click at [783, 346] on input at bounding box center [780, 350] width 162 height 25
type input "Q2080988X"
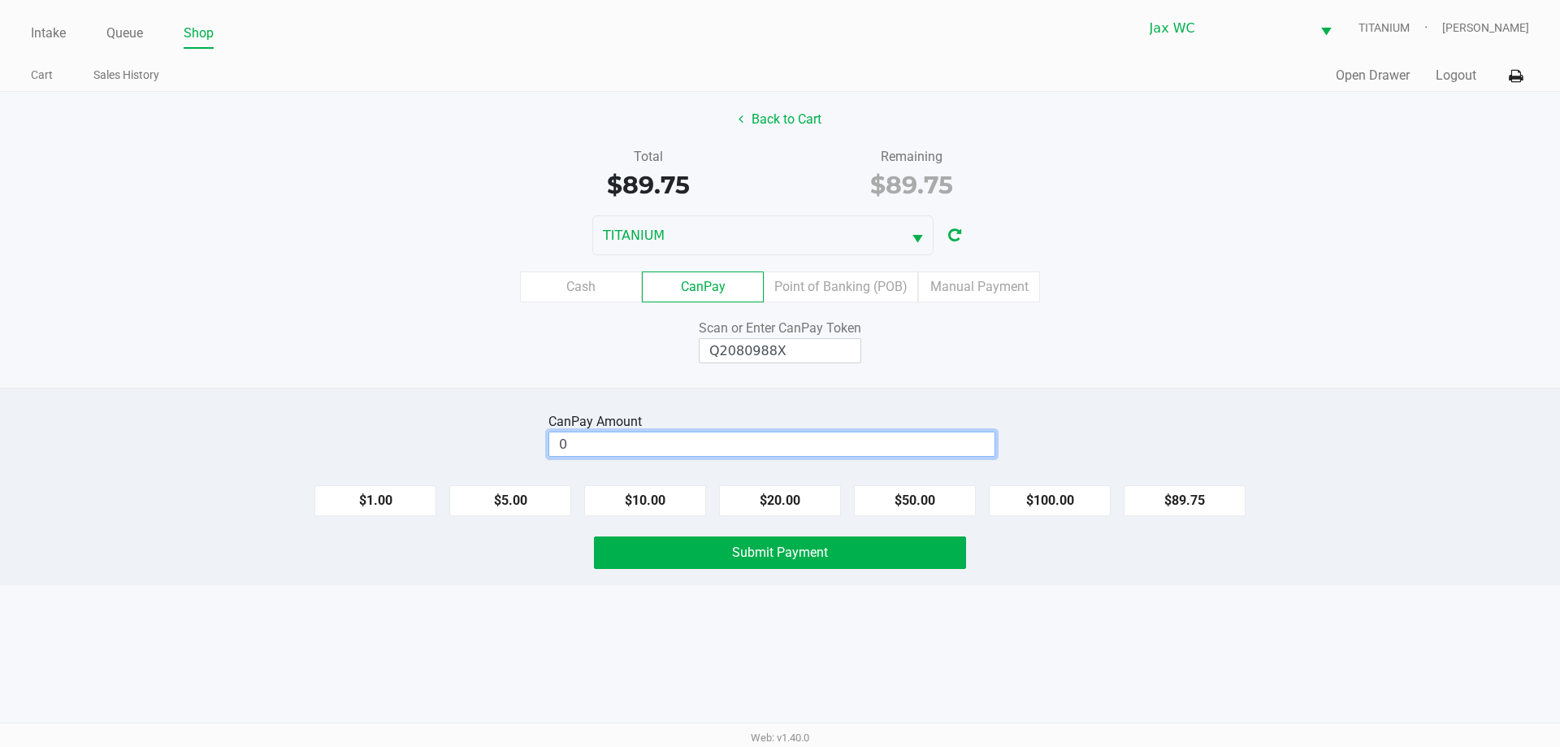
click at [684, 439] on input "0" at bounding box center [771, 444] width 445 height 24
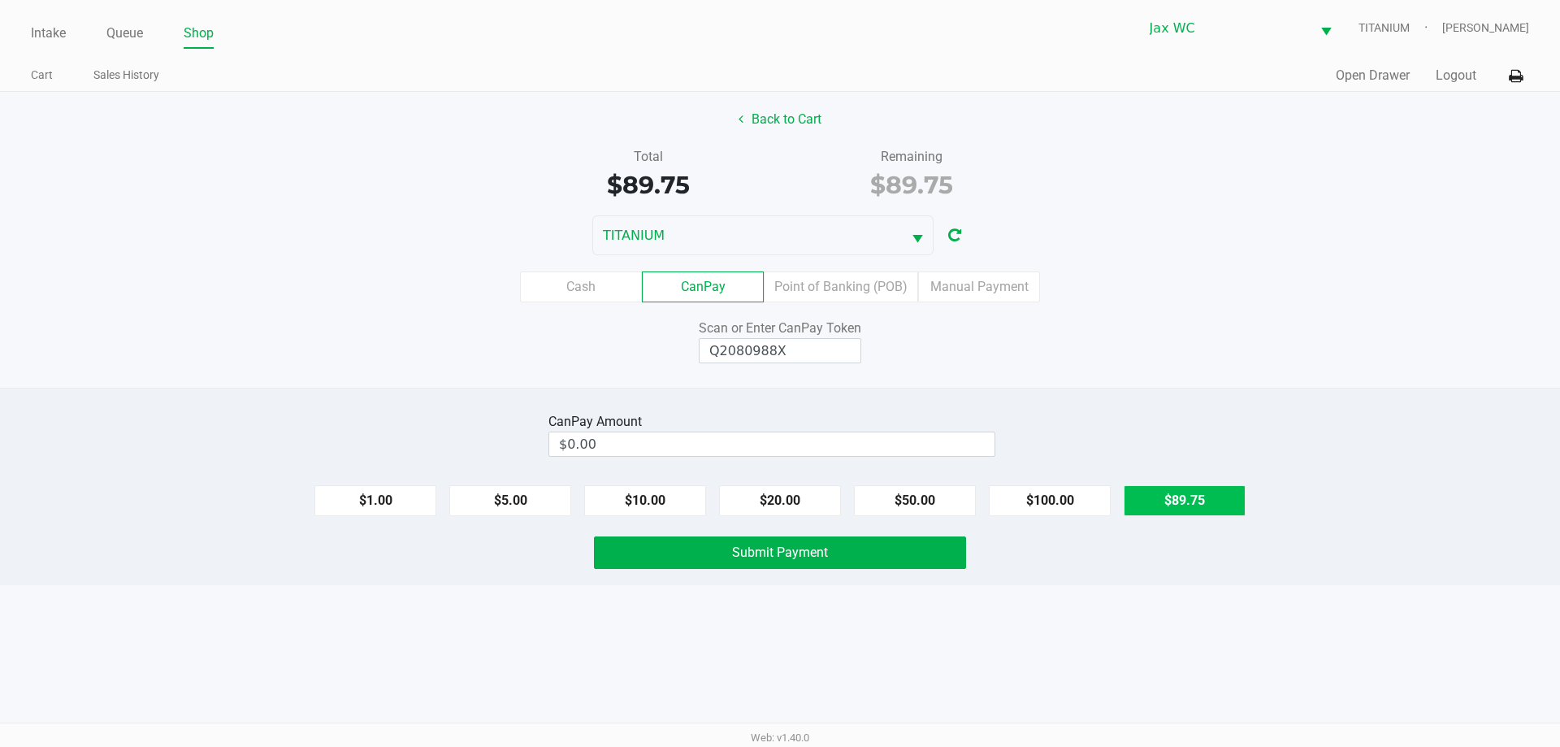
click at [1210, 515] on button "$89.75" at bounding box center [1184, 500] width 122 height 31
type input "$89.75"
click at [942, 552] on button "Submit Payment" at bounding box center [780, 552] width 372 height 32
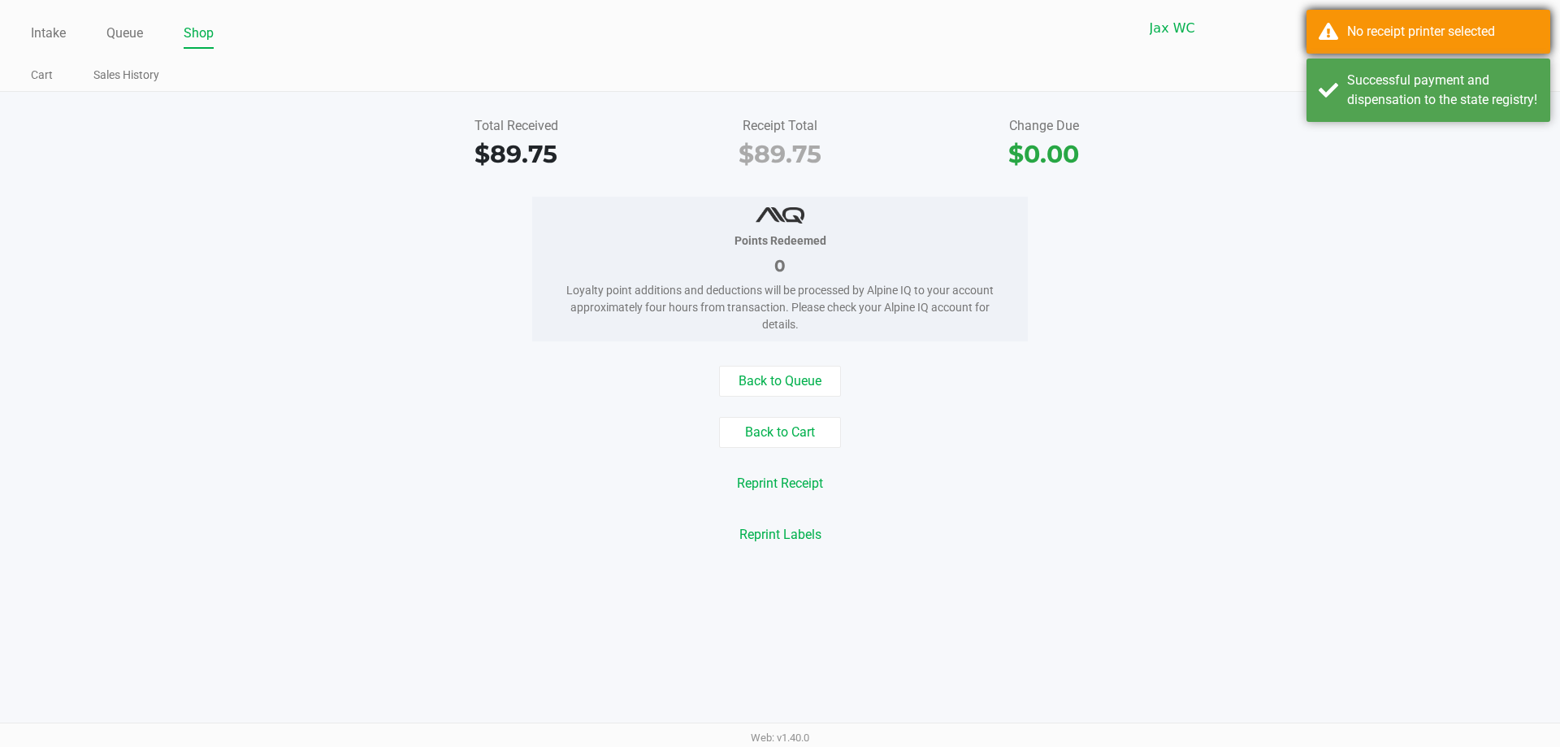
click at [1440, 49] on div "No receipt printer selected" at bounding box center [1428, 32] width 244 height 44
click at [1454, 91] on div "Successful payment and dispensation to the state registry!" at bounding box center [1428, 89] width 244 height 63
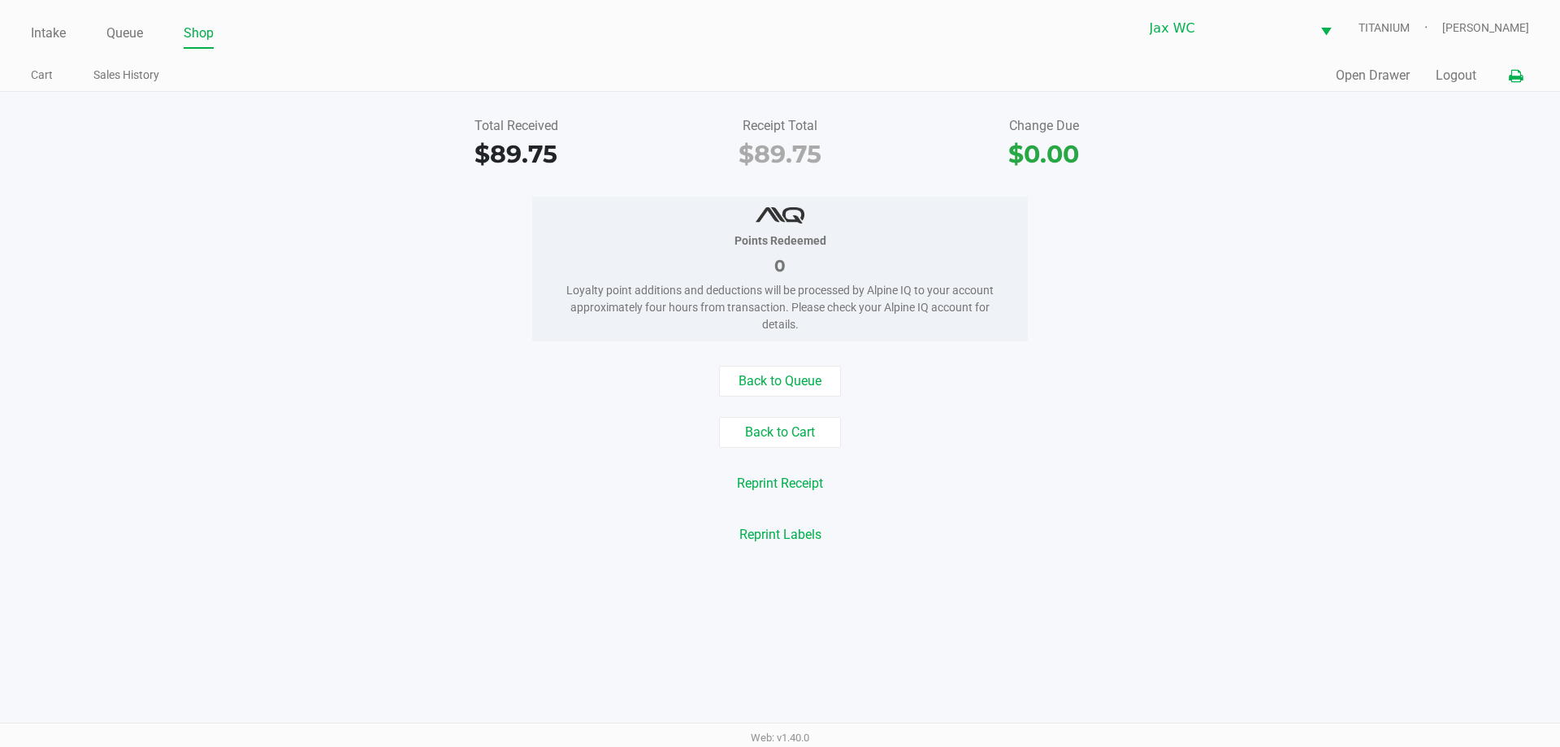
click at [1517, 74] on icon at bounding box center [1515, 76] width 14 height 11
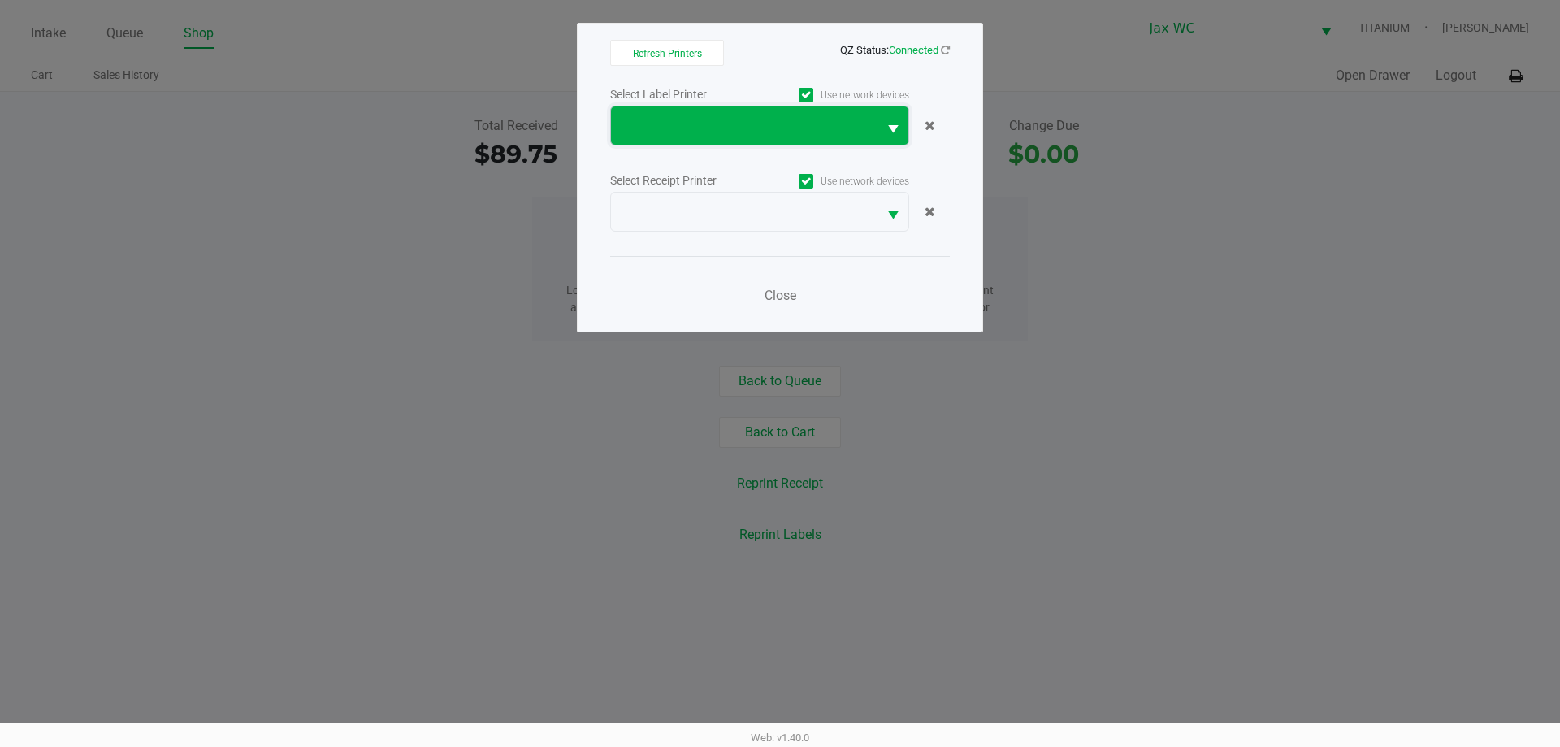
click at [872, 124] on span at bounding box center [744, 125] width 266 height 38
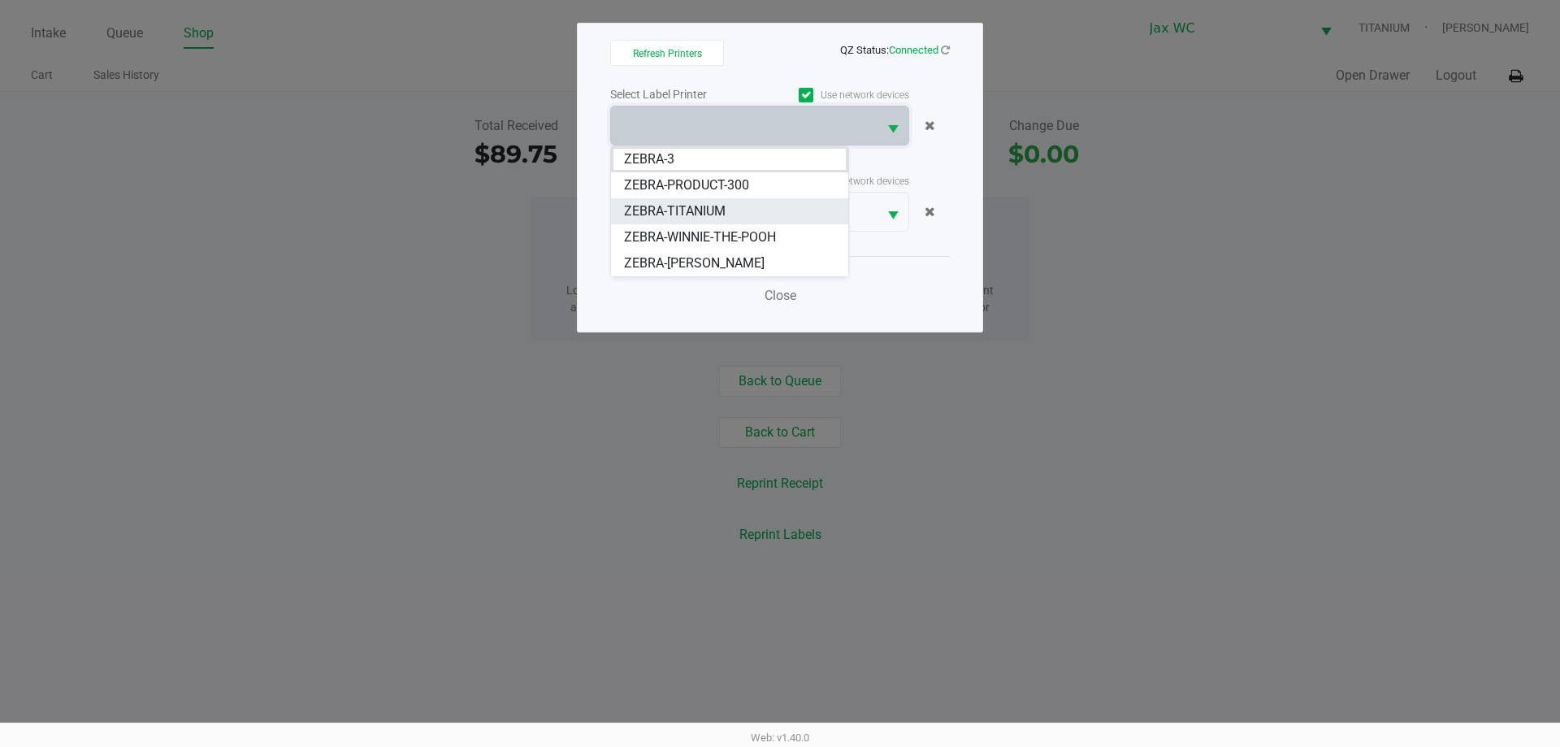
click at [685, 206] on span "ZEBRA-TITANIUM" at bounding box center [675, 210] width 102 height 19
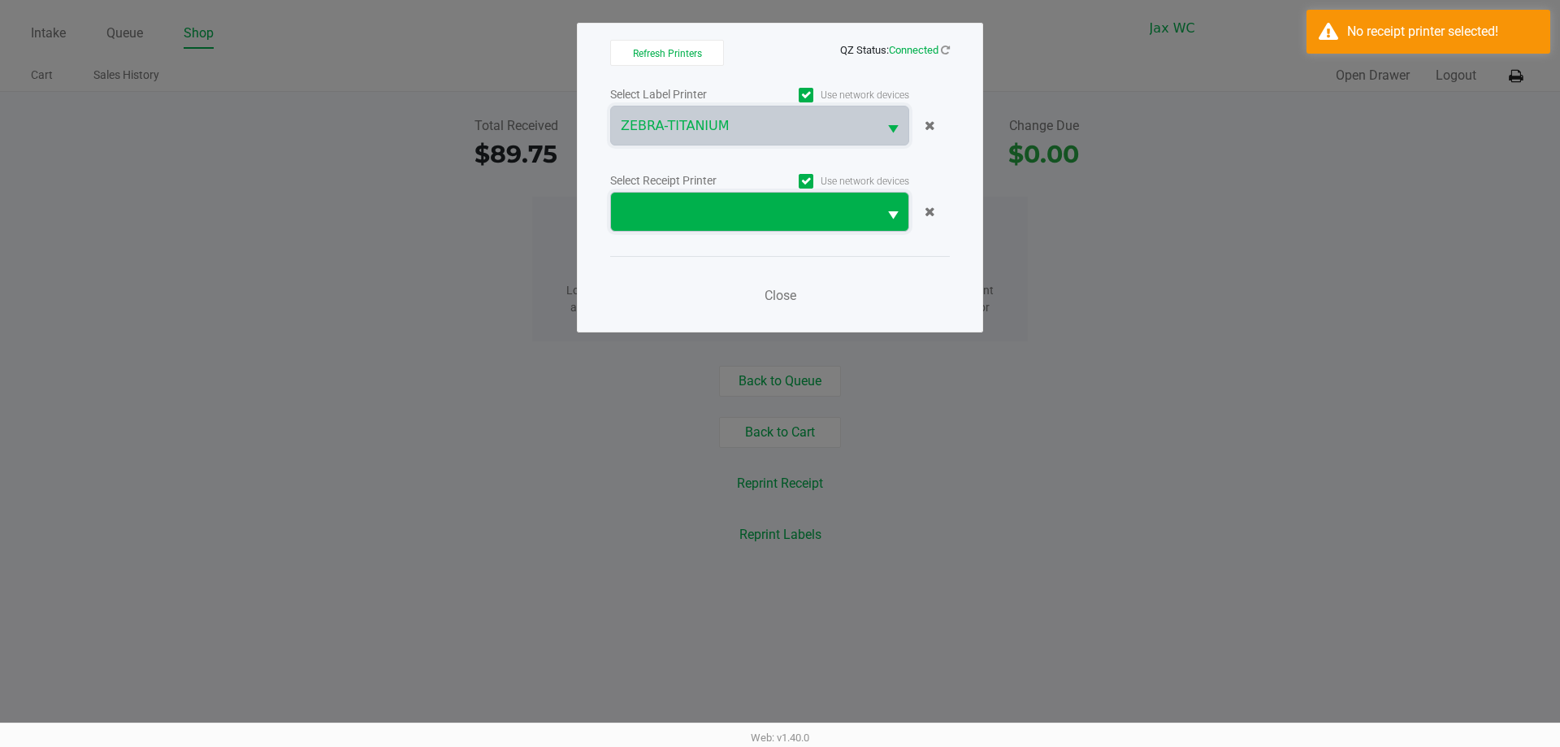
click at [686, 214] on span at bounding box center [744, 211] width 247 height 19
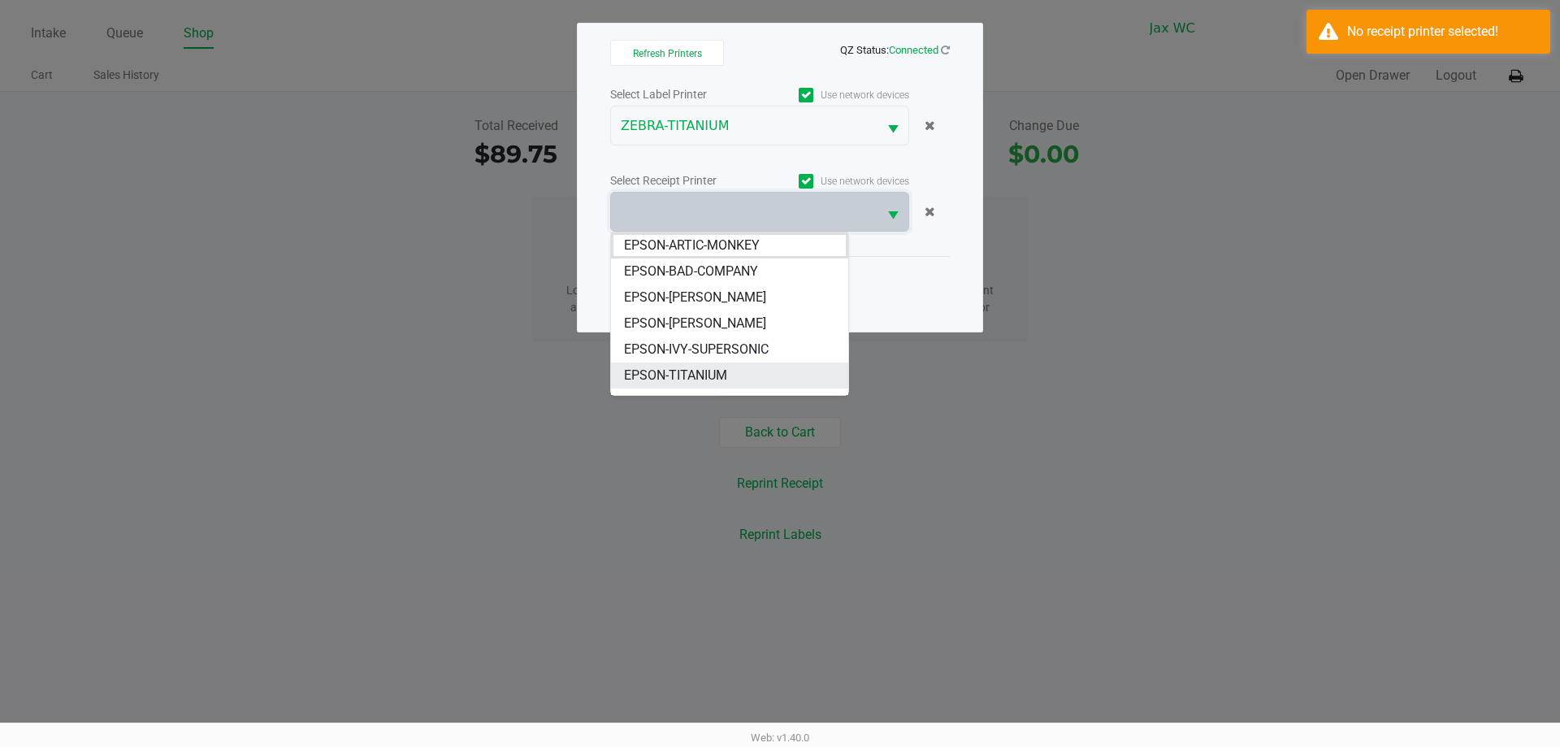
click at [664, 375] on span "EPSON-TITANIUM" at bounding box center [675, 375] width 103 height 19
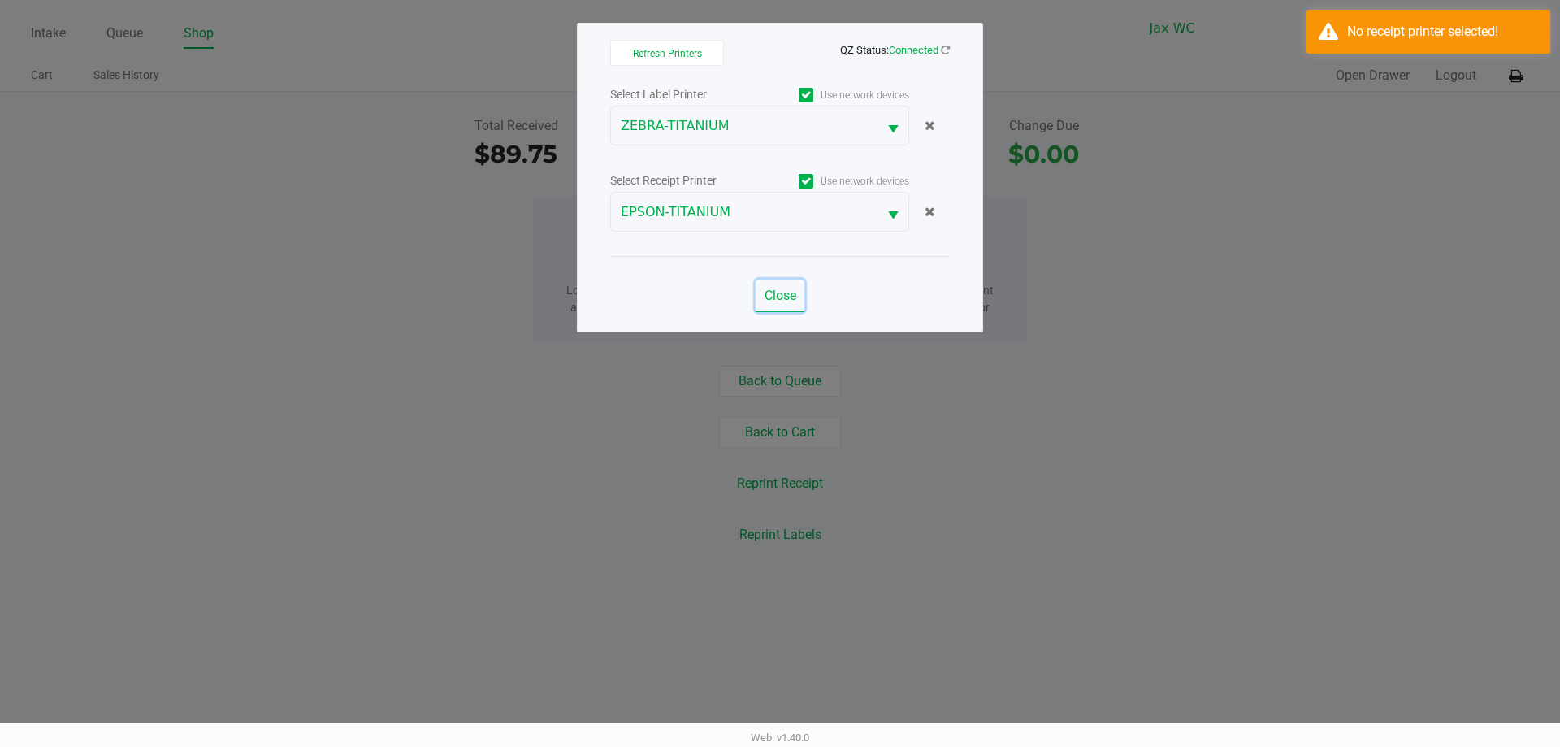
click at [786, 297] on span "Close" at bounding box center [780, 295] width 32 height 15
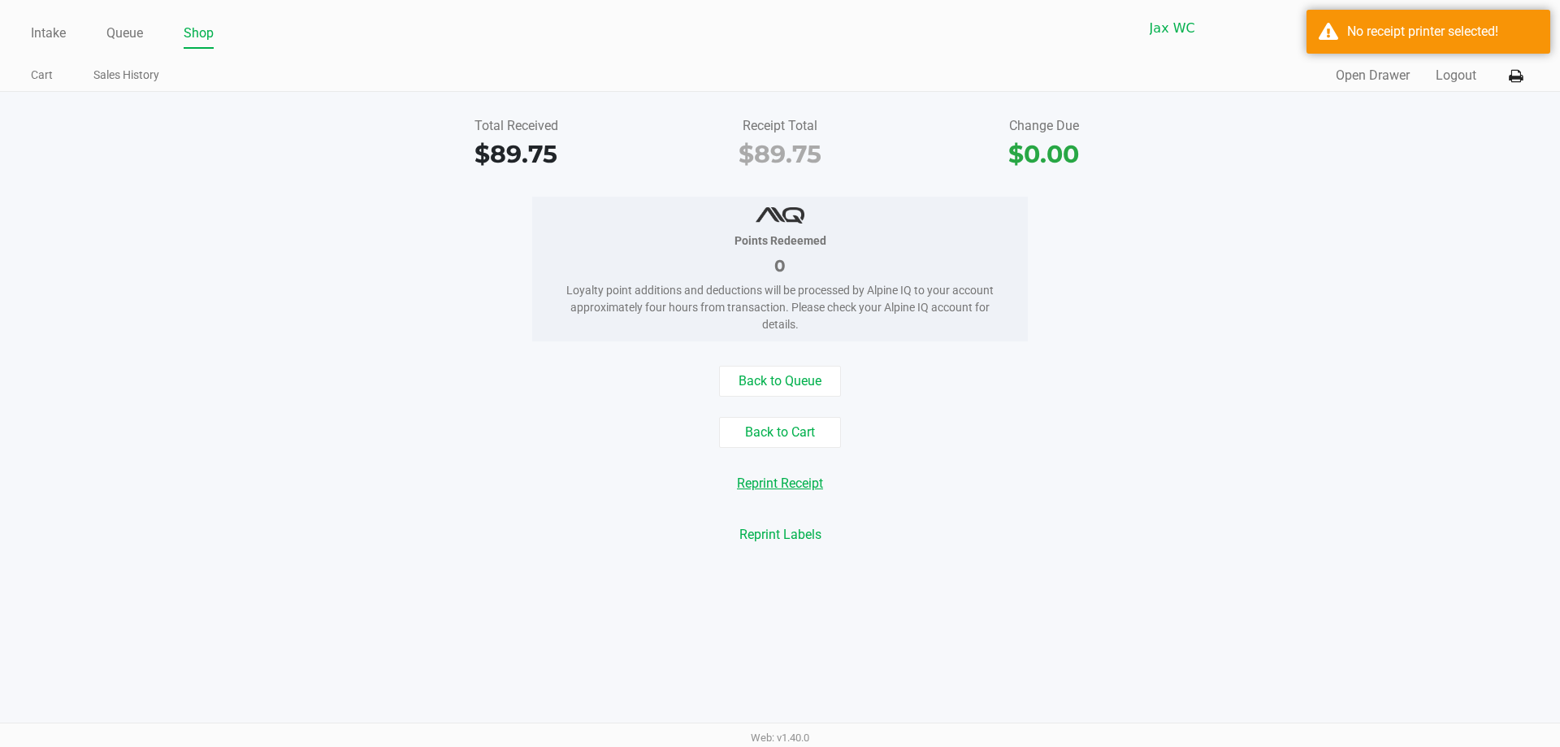
click at [785, 476] on button "Reprint Receipt" at bounding box center [779, 483] width 107 height 31
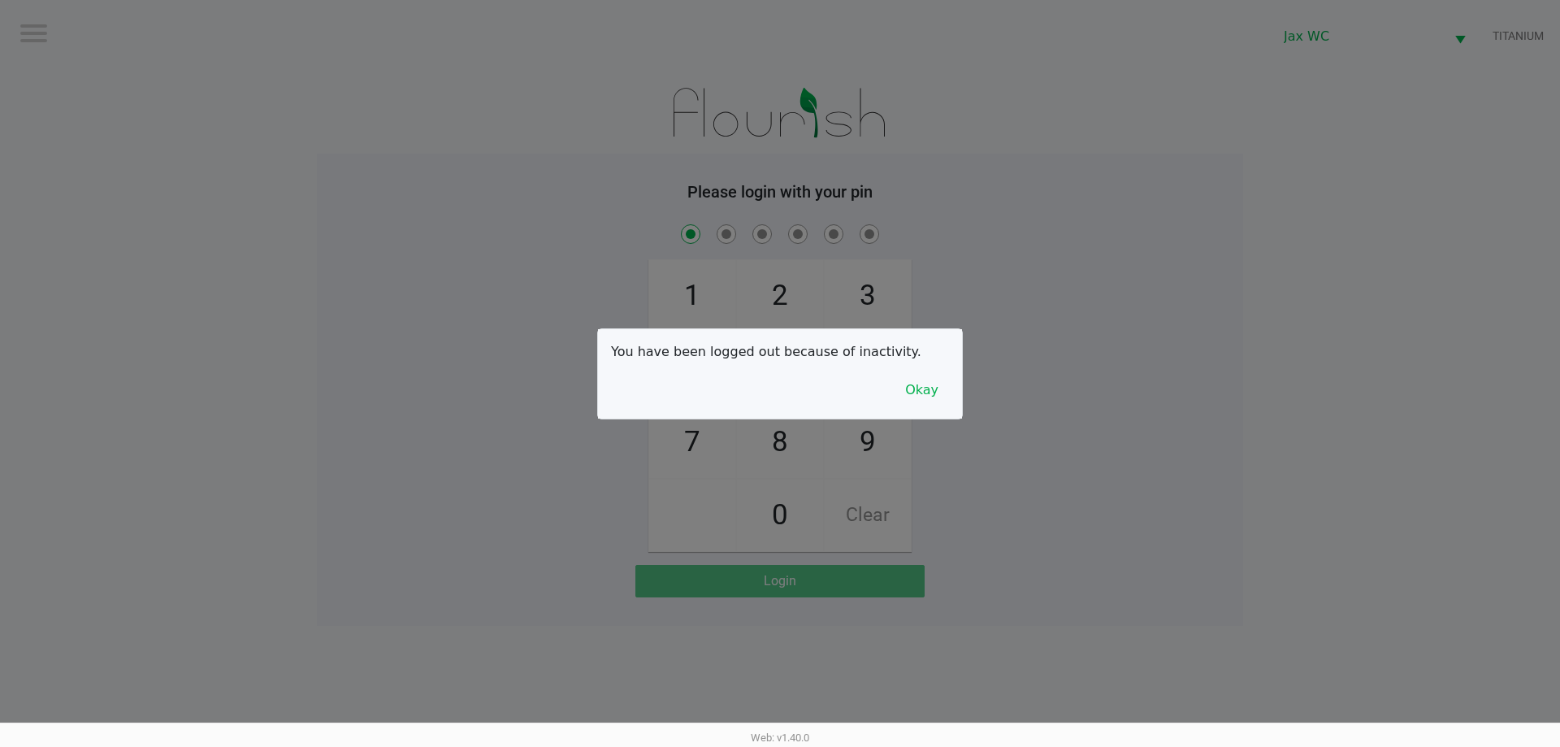
checkbox input "true"
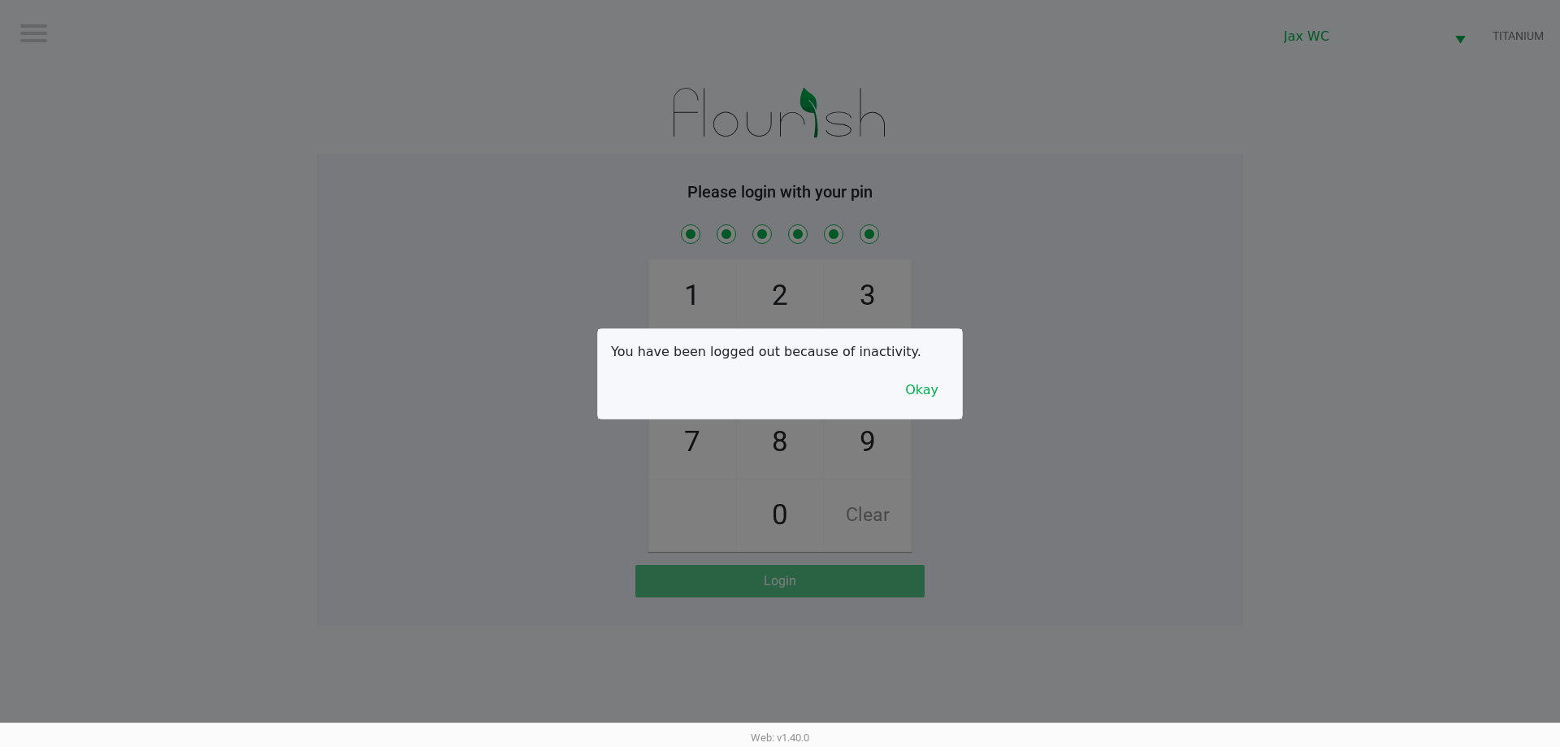
checkbox input "true"
checkbox input "false"
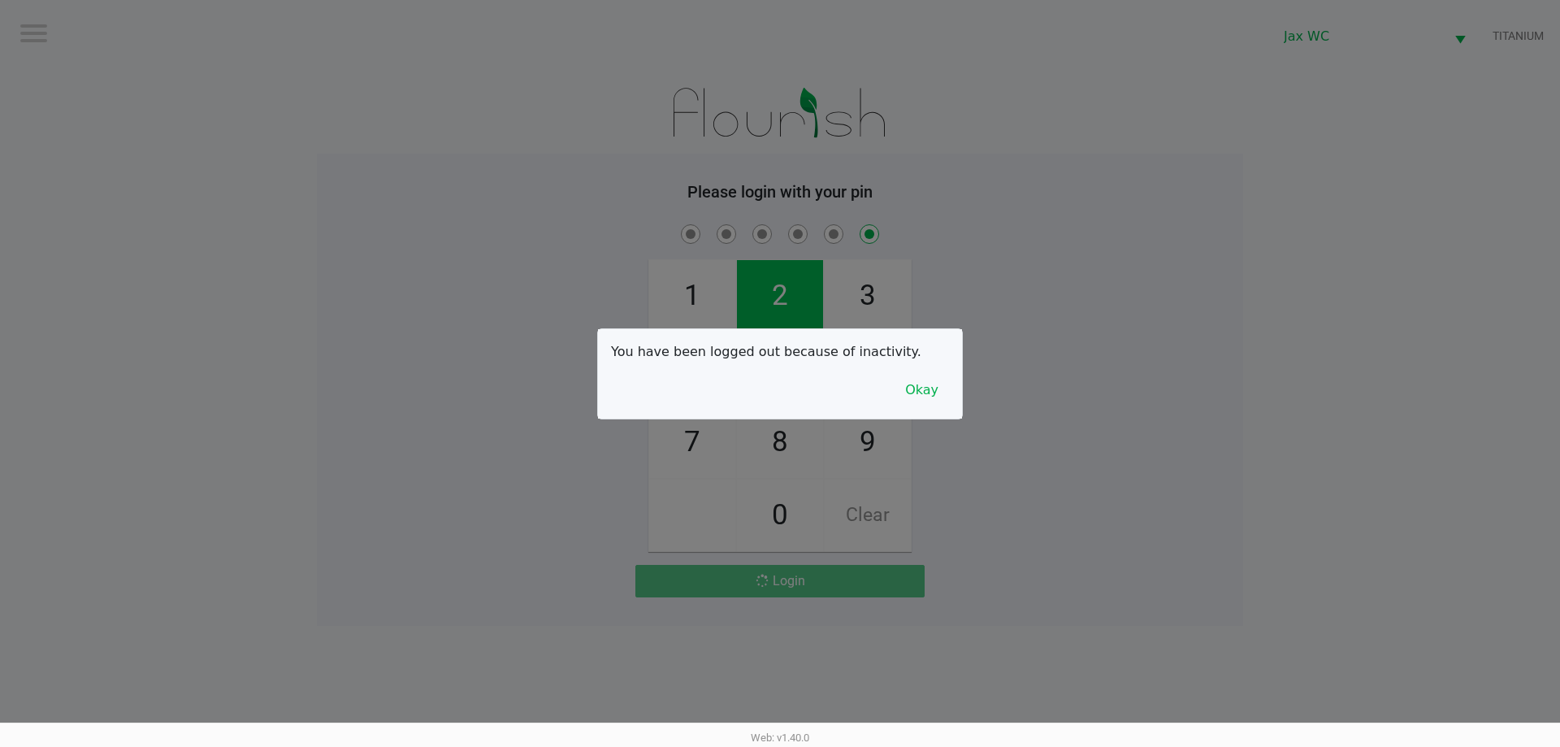
checkbox input "false"
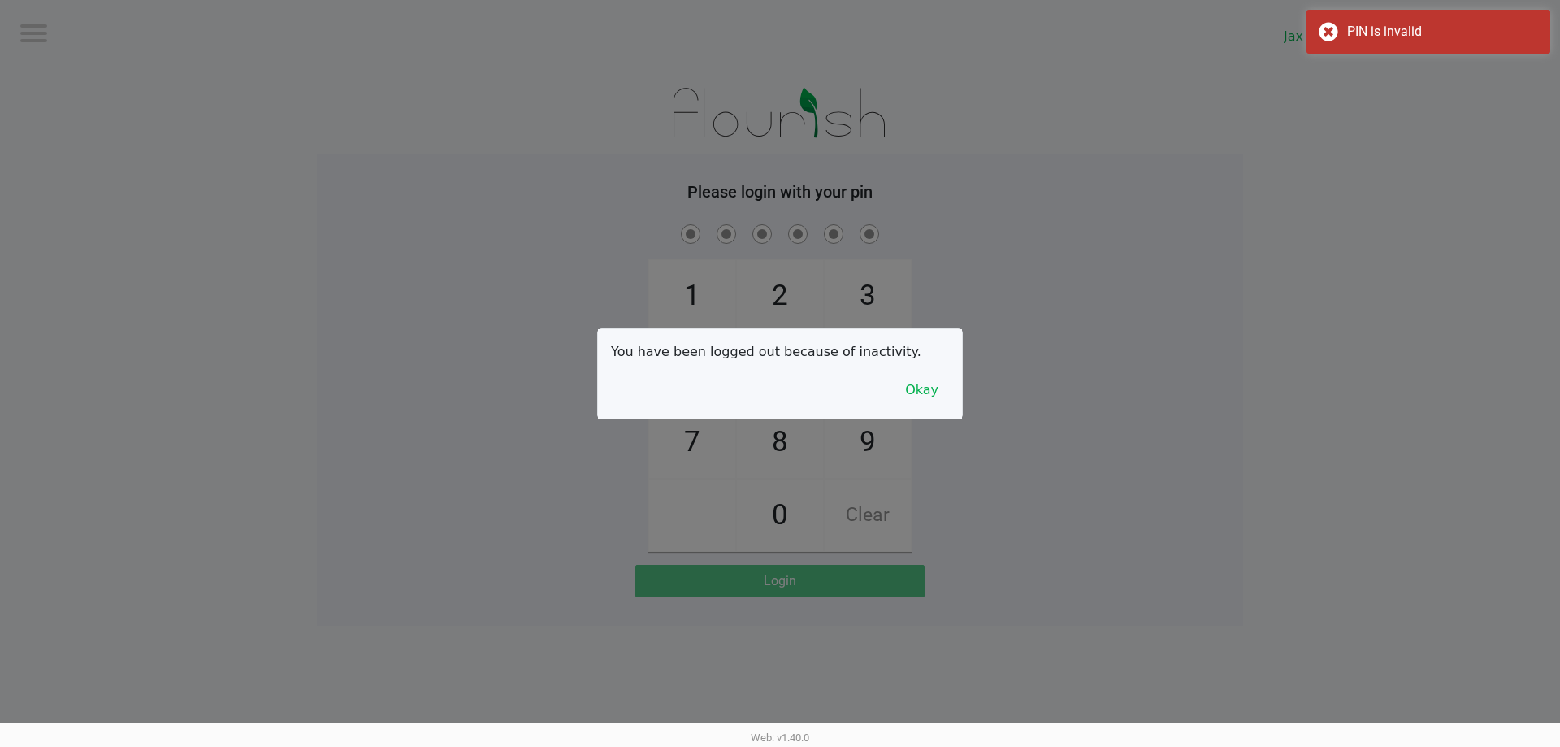
checkbox input "true"
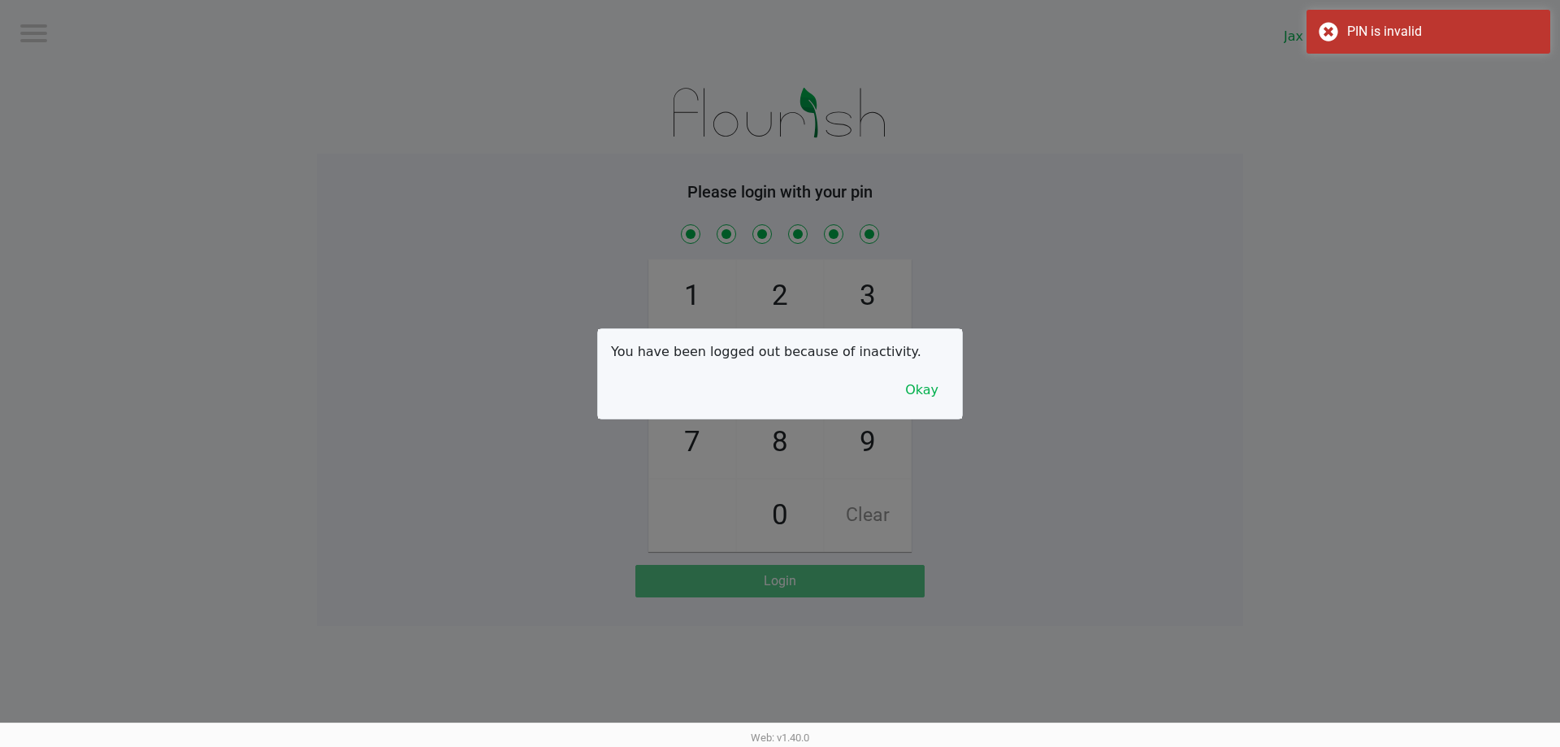
checkbox input "true"
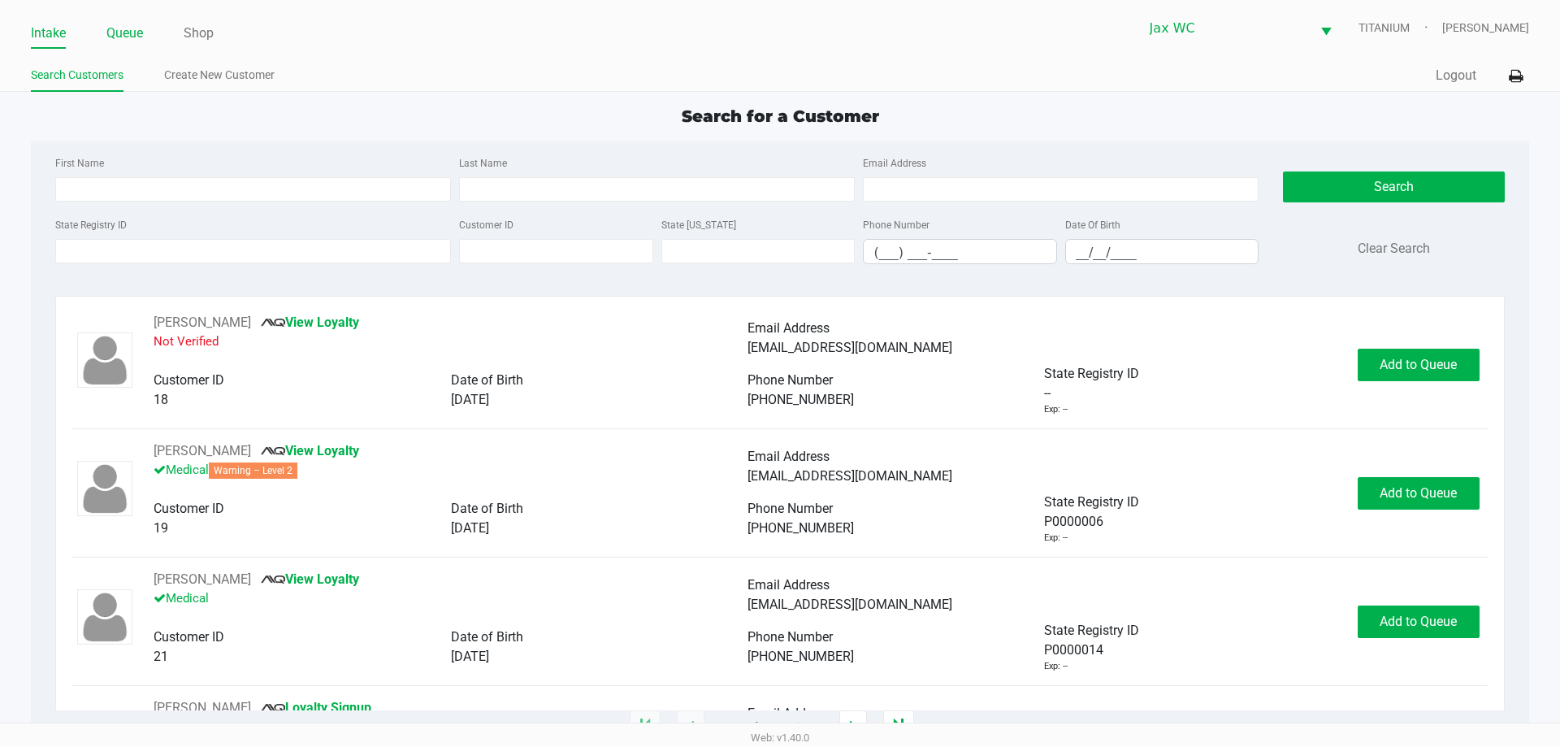
click at [125, 36] on link "Queue" at bounding box center [124, 33] width 37 height 23
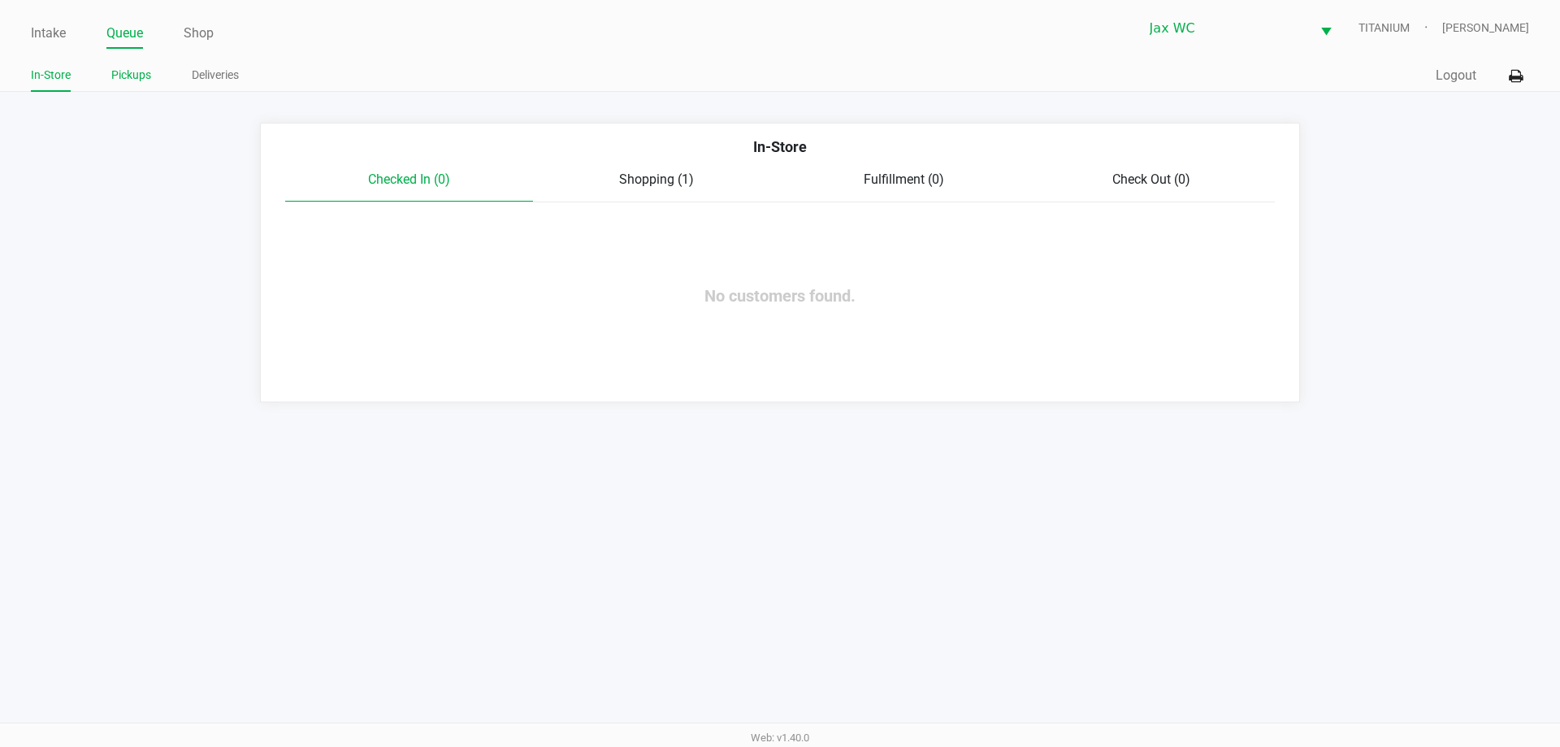
click at [132, 75] on link "Pickups" at bounding box center [131, 75] width 40 height 20
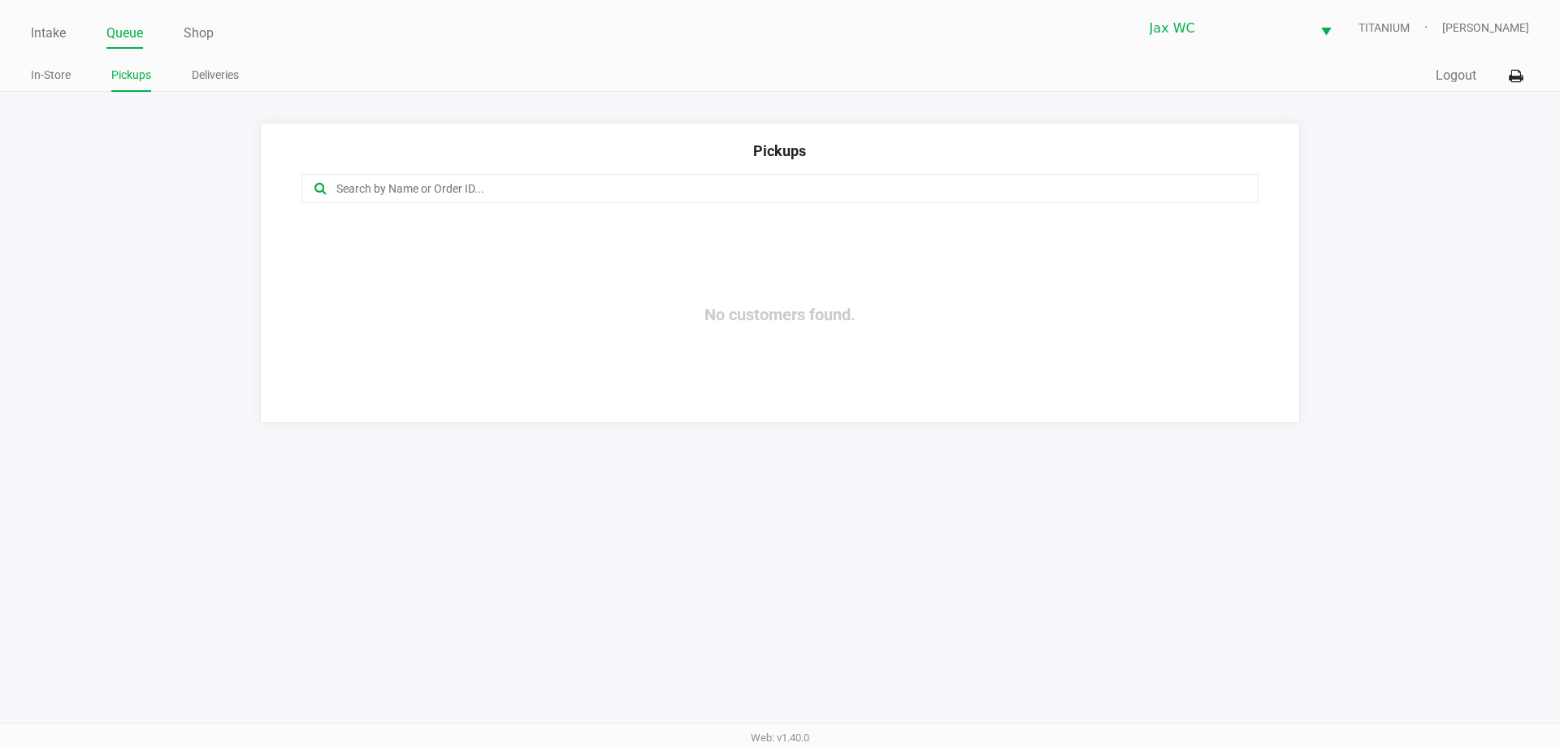
click at [121, 35] on link "Queue" at bounding box center [124, 33] width 37 height 23
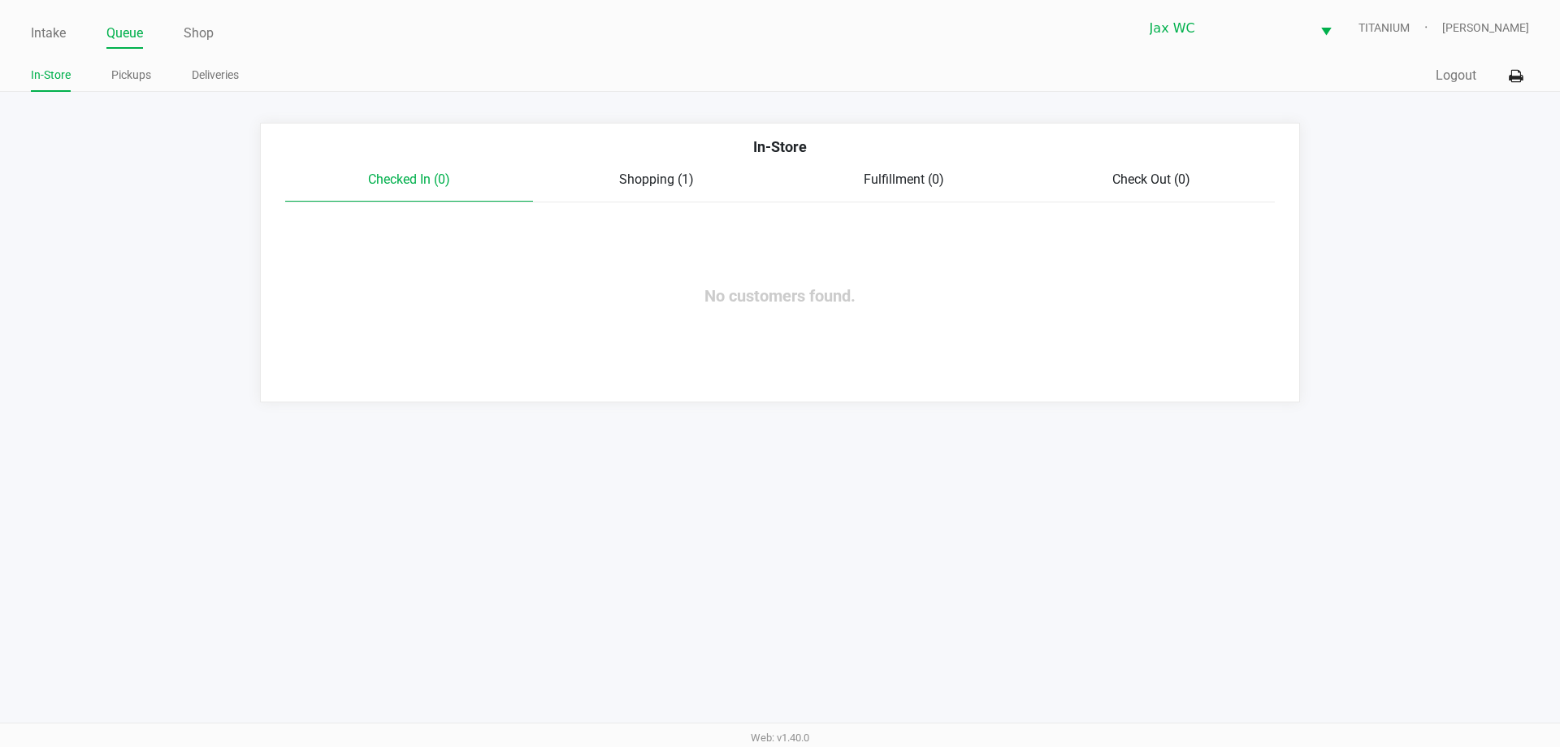
click at [658, 190] on div "Checked In (0) Shopping (1) Fulfillment (0) Check Out (0)" at bounding box center [779, 186] width 989 height 32
click at [630, 176] on span "Shopping (1)" at bounding box center [656, 178] width 75 height 15
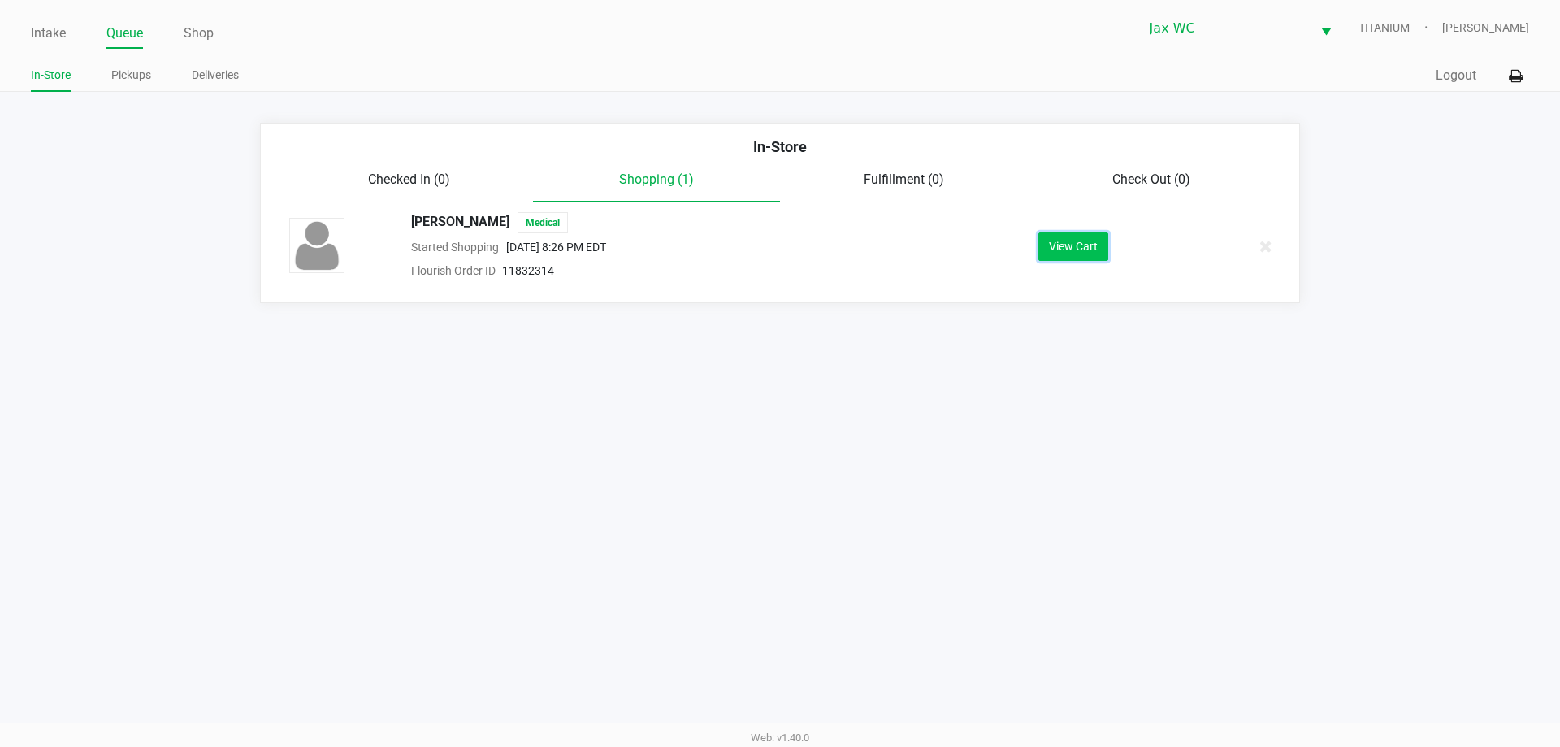
click at [1093, 245] on button "View Cart" at bounding box center [1073, 246] width 70 height 28
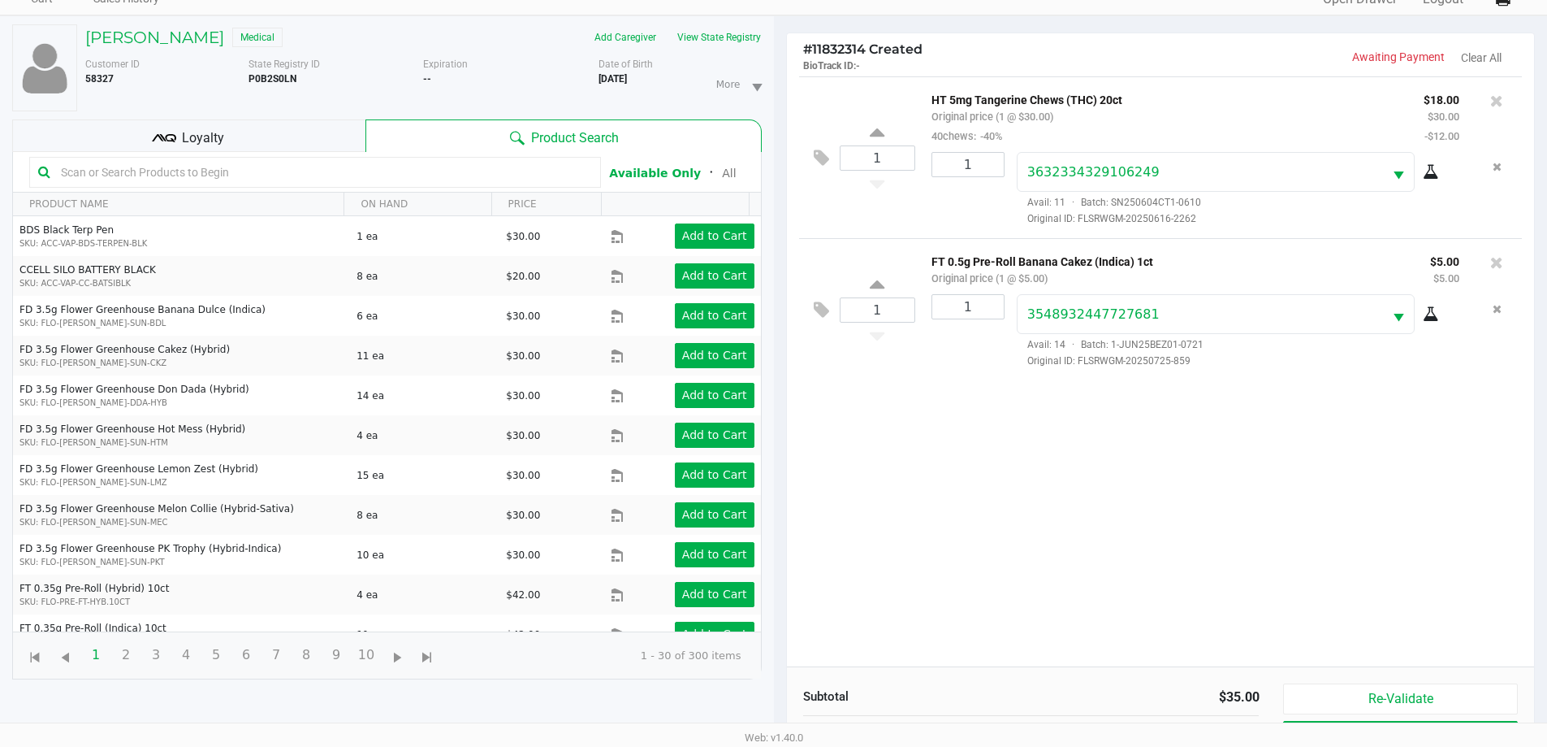
scroll to position [175, 0]
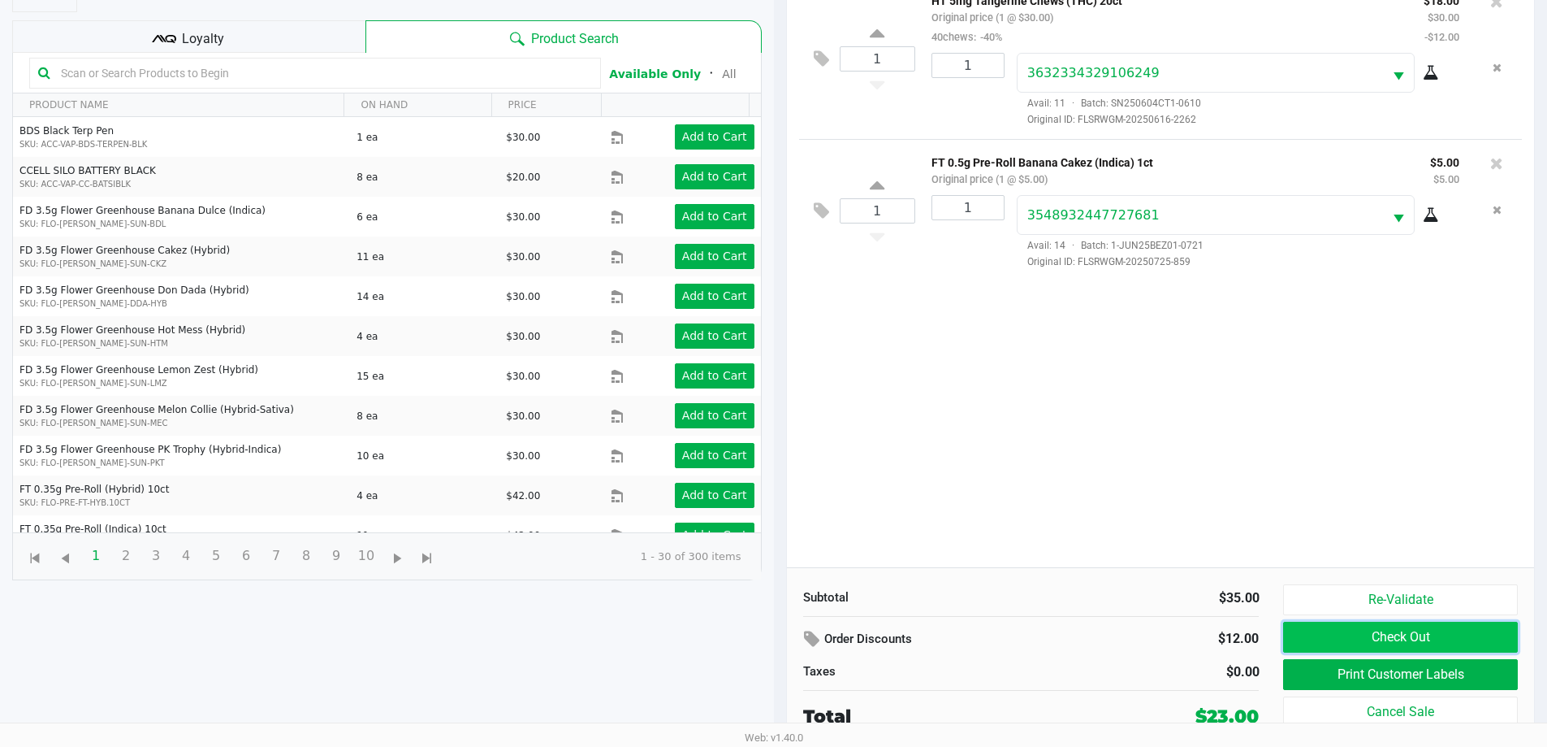
click at [1344, 639] on button "Check Out" at bounding box center [1400, 636] width 234 height 31
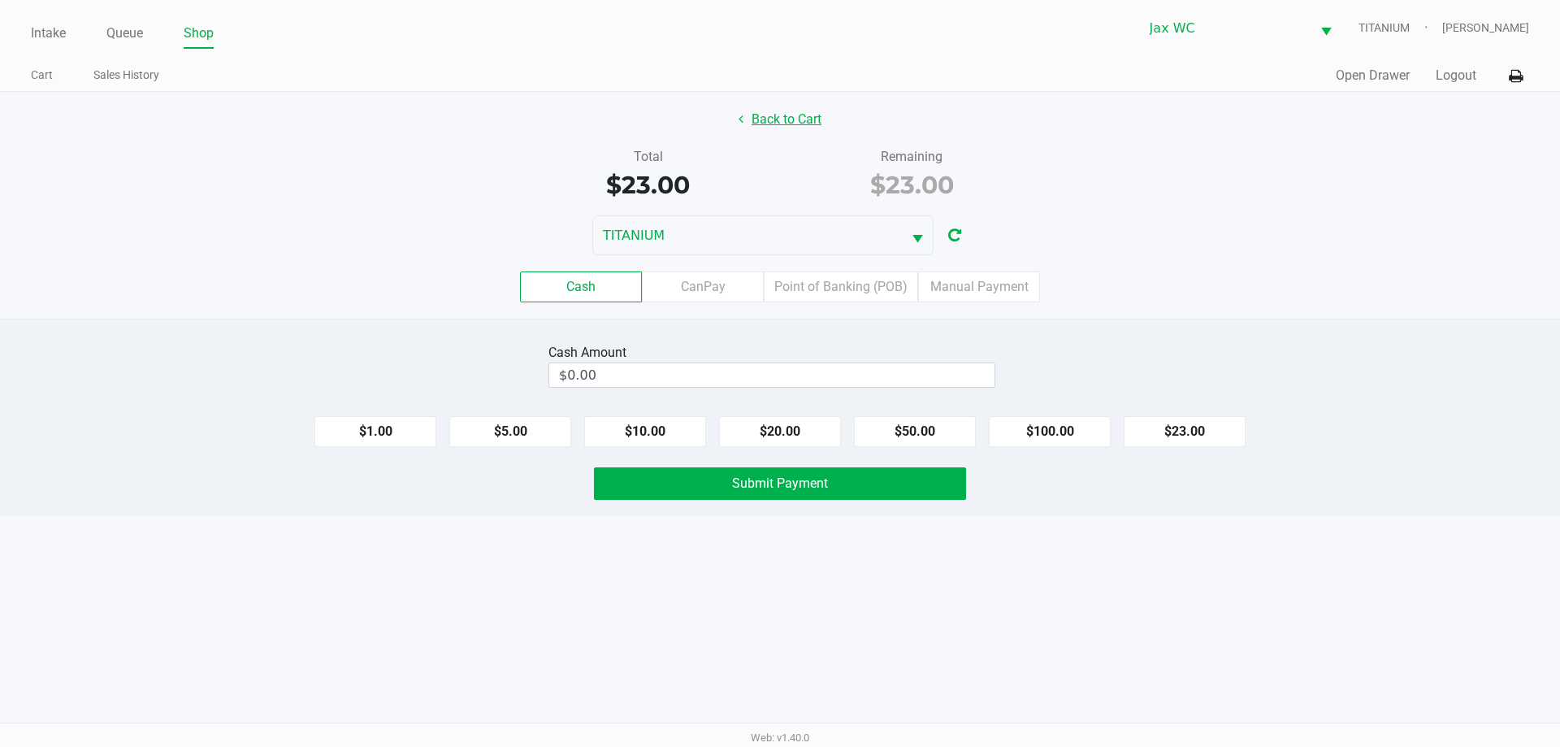
click at [820, 125] on button "Back to Cart" at bounding box center [780, 119] width 104 height 31
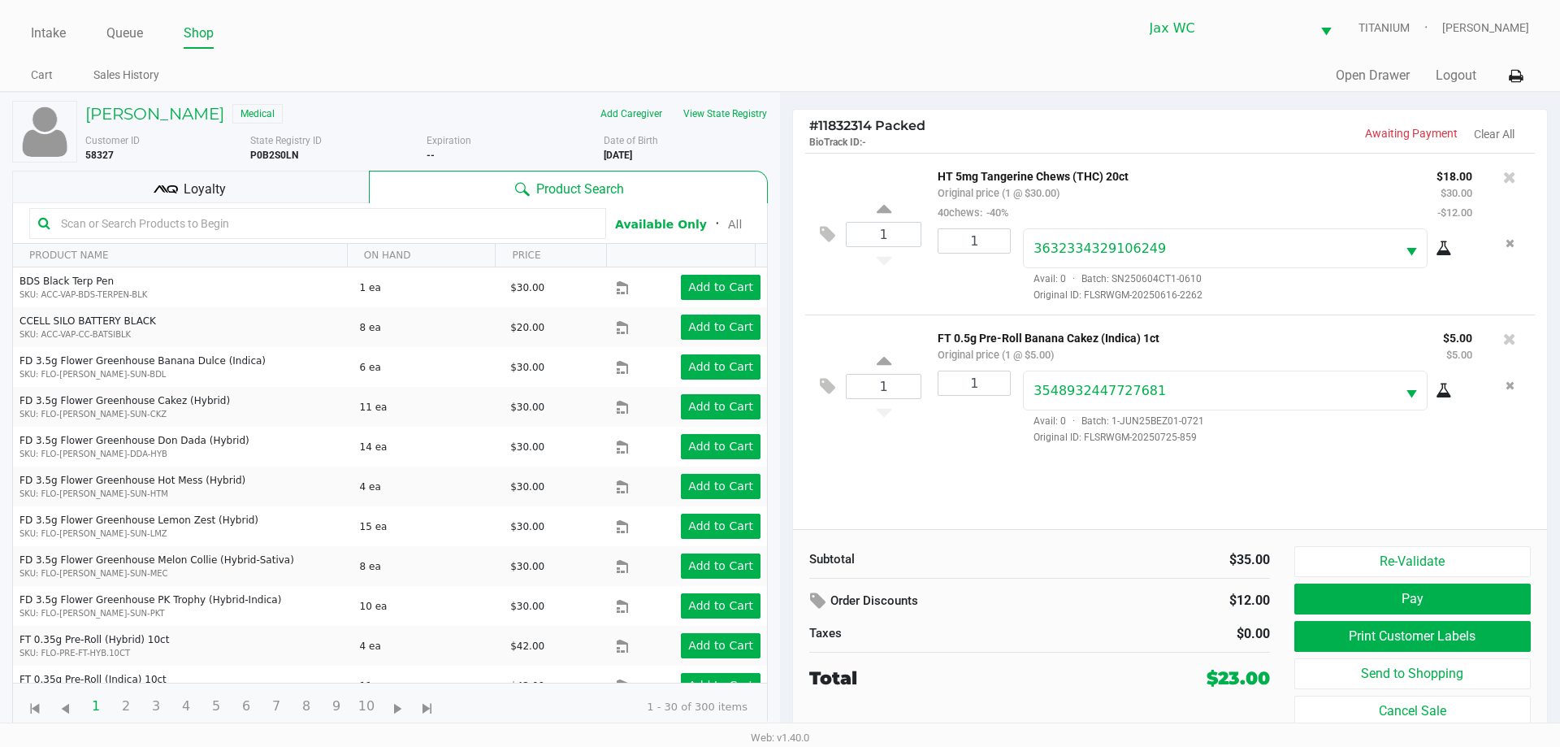
click at [277, 171] on div "Loyalty" at bounding box center [190, 187] width 357 height 32
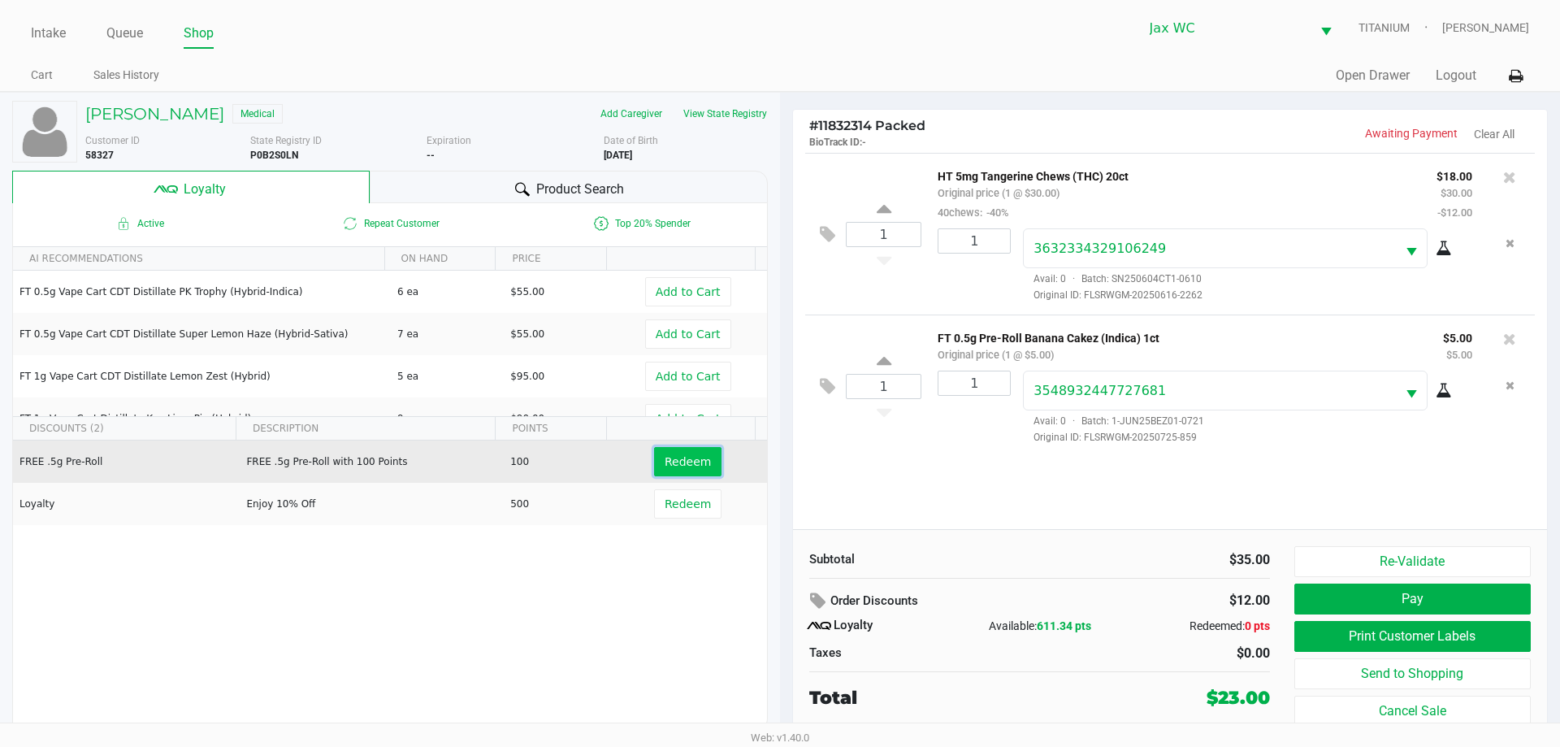
click at [690, 466] on span "Redeem" at bounding box center [687, 461] width 46 height 13
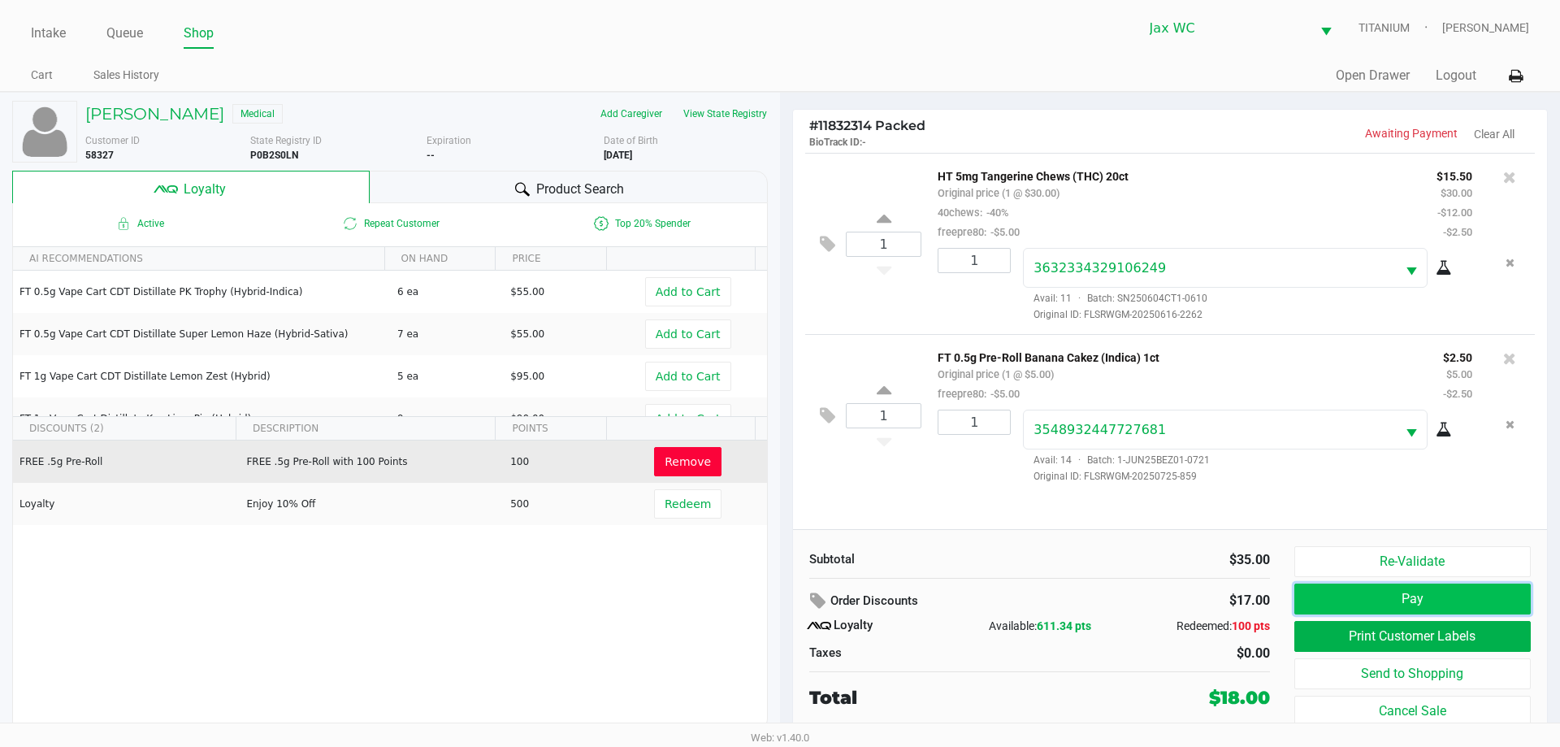
click at [1420, 598] on button "Pay" at bounding box center [1412, 598] width 236 height 31
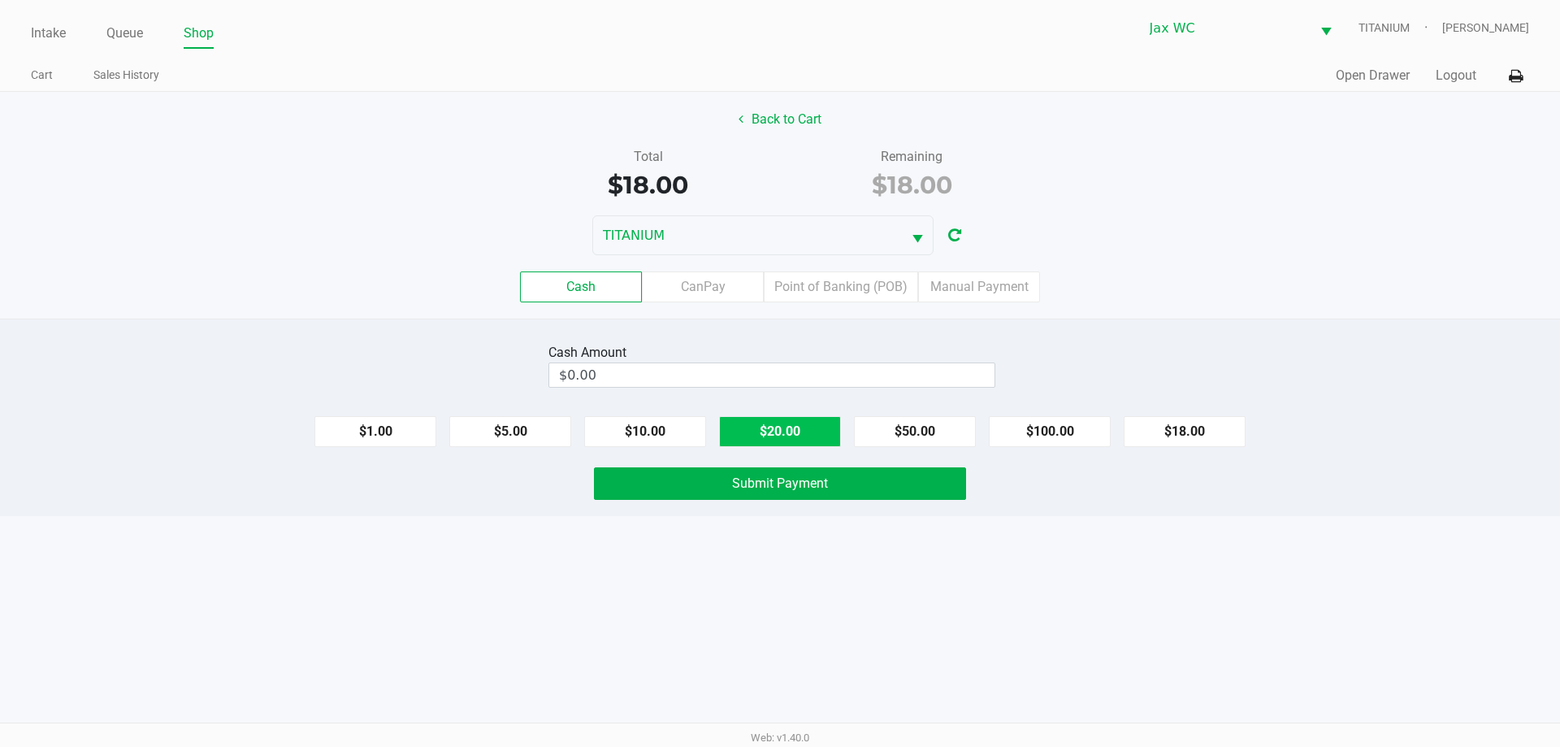
click at [781, 425] on button "$20.00" at bounding box center [780, 431] width 122 height 31
type input "$20.00"
click at [807, 486] on span "Submit Payment" at bounding box center [780, 482] width 96 height 15
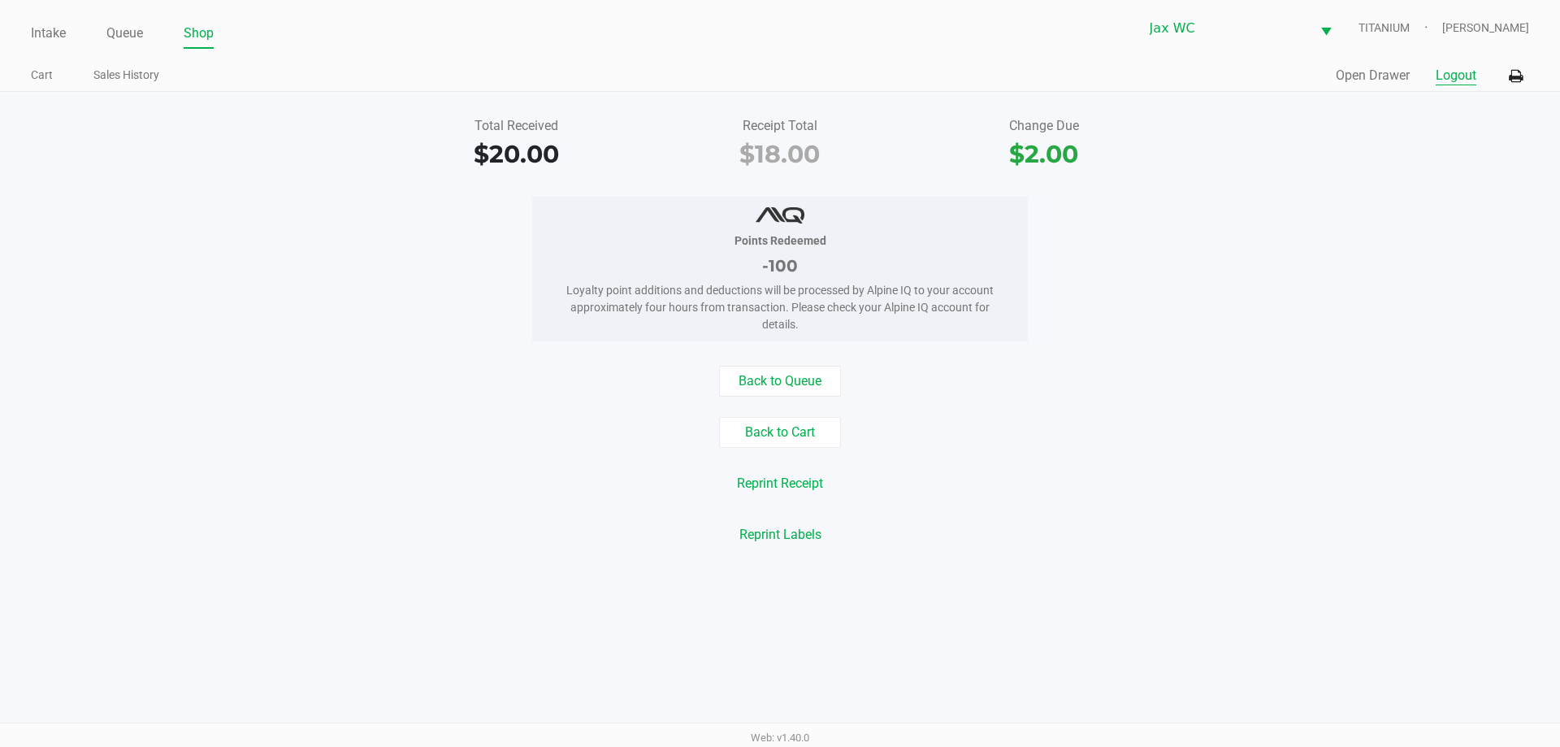
click at [1456, 72] on button "Logout" at bounding box center [1455, 75] width 41 height 19
